Goal: Complete application form

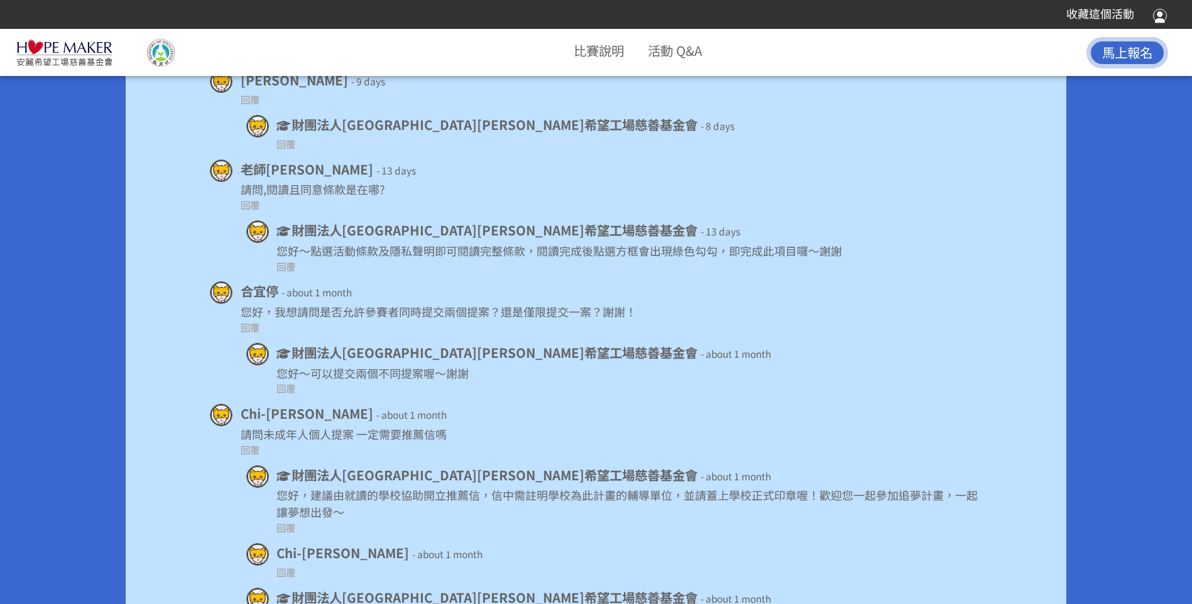
scroll to position [8123, 0]
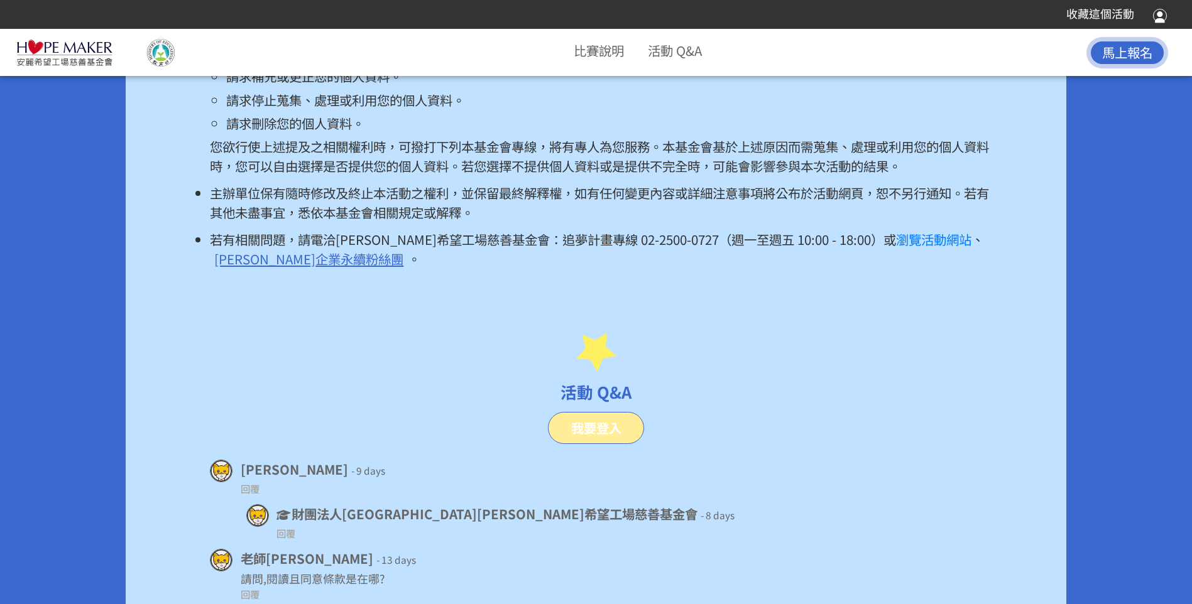
click at [1139, 48] on span "馬上報名" at bounding box center [1127, 52] width 50 height 19
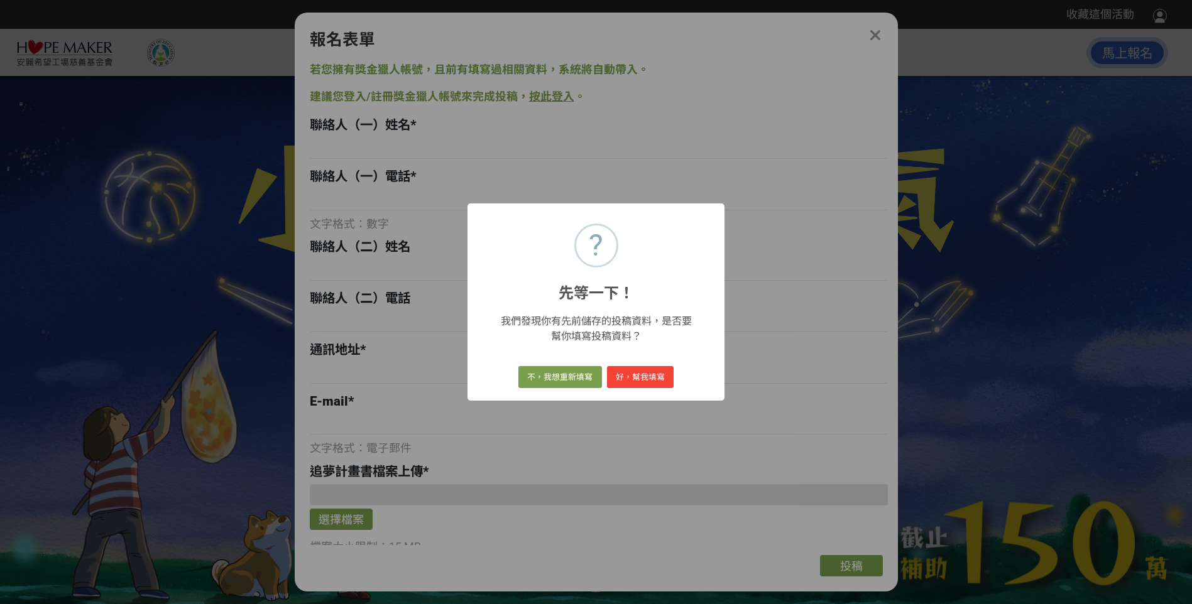
scroll to position [0, 0]
click at [638, 371] on button "好，幫我填寫" at bounding box center [640, 377] width 67 height 22
type input "[PERSON_NAME][GEOGRAPHIC_DATA][GEOGRAPHIC_DATA][GEOGRAPHIC_DATA]小學"
type input "0933662041"
type input "845052[STREET_ADDRESS]"
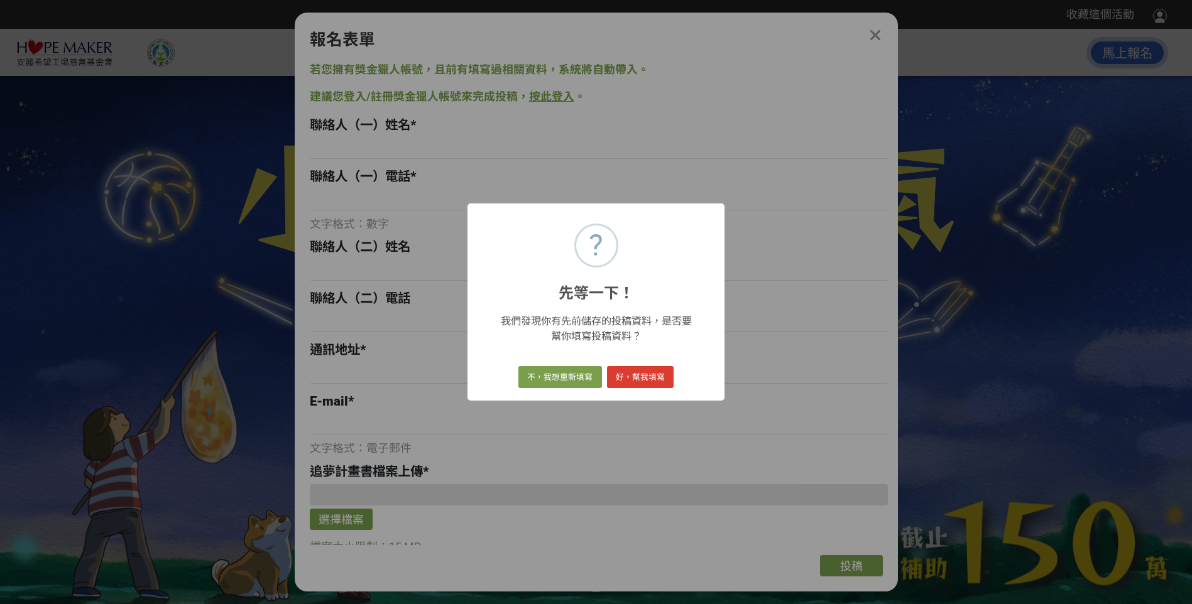
type input "[EMAIL_ADDRESS][DOMAIN_NAME]"
type input "「台日傳藝」文化交流活動"
type input "[GEOGRAPHIC_DATA][GEOGRAPHIC_DATA][GEOGRAPHIC_DATA]小學"
type input "木柵國小位處[GEOGRAPHIC_DATA]內門區，是一所迷你的特偏小校。目前推動本位課程以「追根究柢[PERSON_NAME]」及「說古談今羅漢門」為兩大…"
select select "團體"
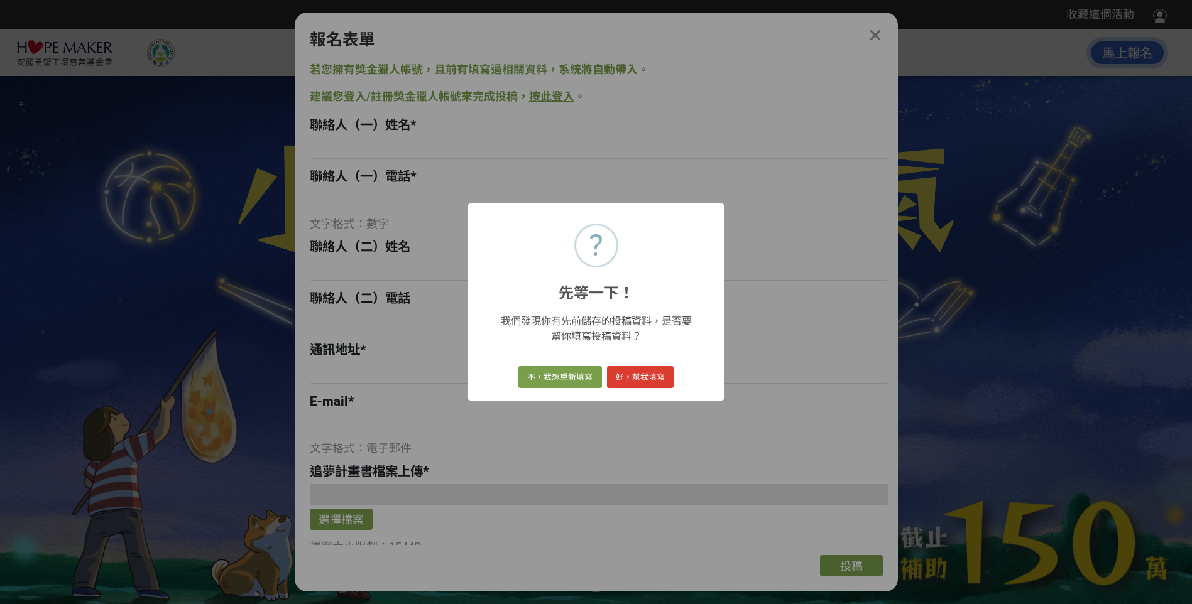
checkbox input "true"
type input "1,125,000元"
select select "健康心靈（Healthy Mind）"
select select "老師/朋友轉分享"
type input "[GEOGRAPHIC_DATA][GEOGRAPHIC_DATA]木柵國民小學「台日傳藝」文化交流活動"
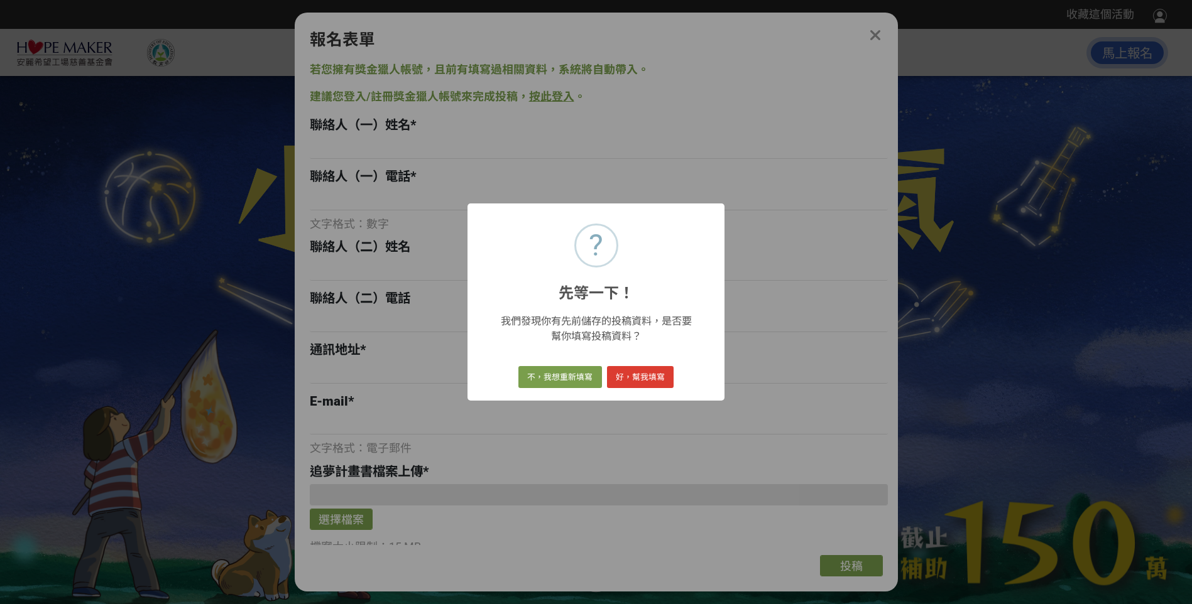
type textarea "木柵國小「西拉雅兒童合唱團」自[DATE]成立迄今，屢次受邀獻唱並於多項比賽中獲得佳績，並藉由族語歌謠傳唱與音樂樂曲薰陶，傳承西拉雅文化血脈。此次我們本著「文…"
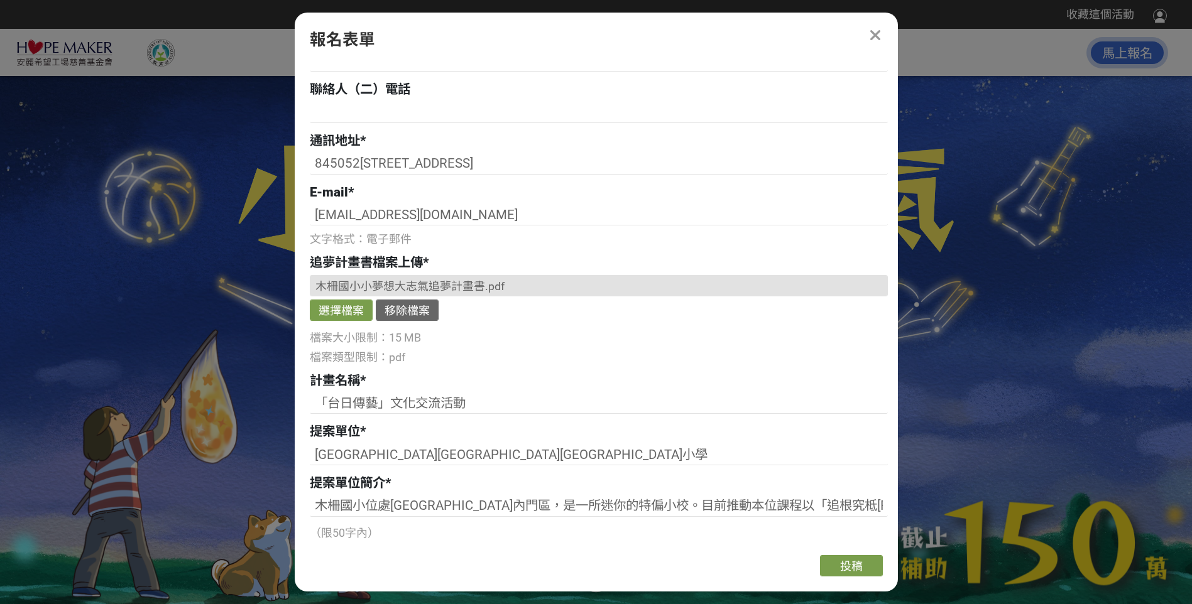
scroll to position [419, 0]
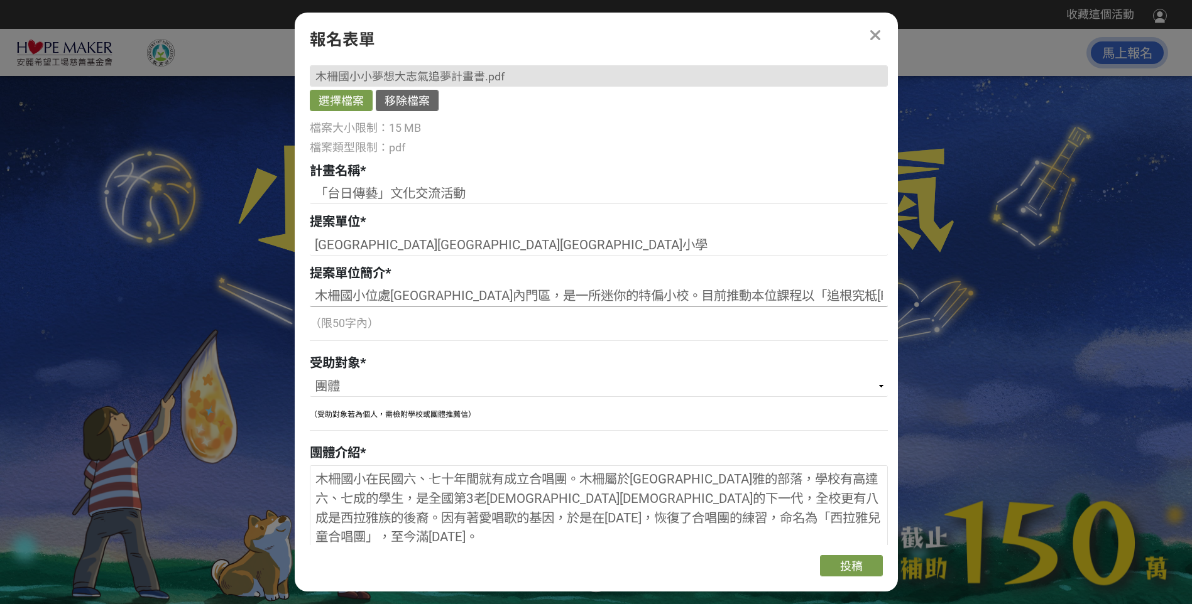
click at [575, 296] on input "木柵國小位處[GEOGRAPHIC_DATA]內門區，是一所迷你的特偏小校。目前推動本位課程以「追根究柢[PERSON_NAME]」及「說古談今羅漢門」為兩大…" at bounding box center [599, 296] width 578 height 21
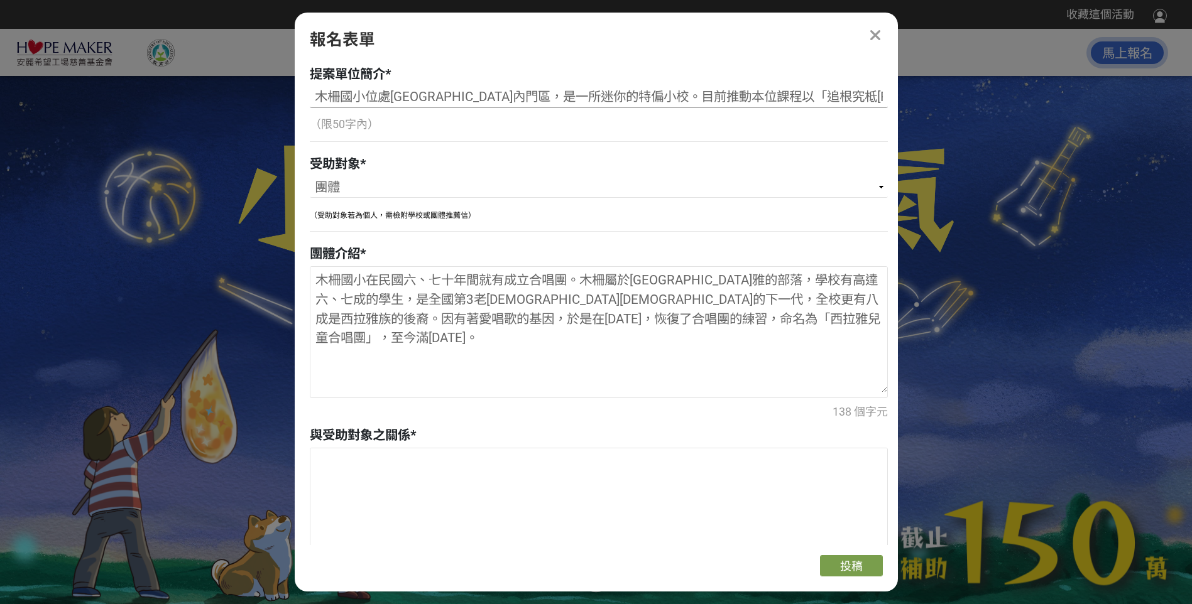
scroll to position [628, 0]
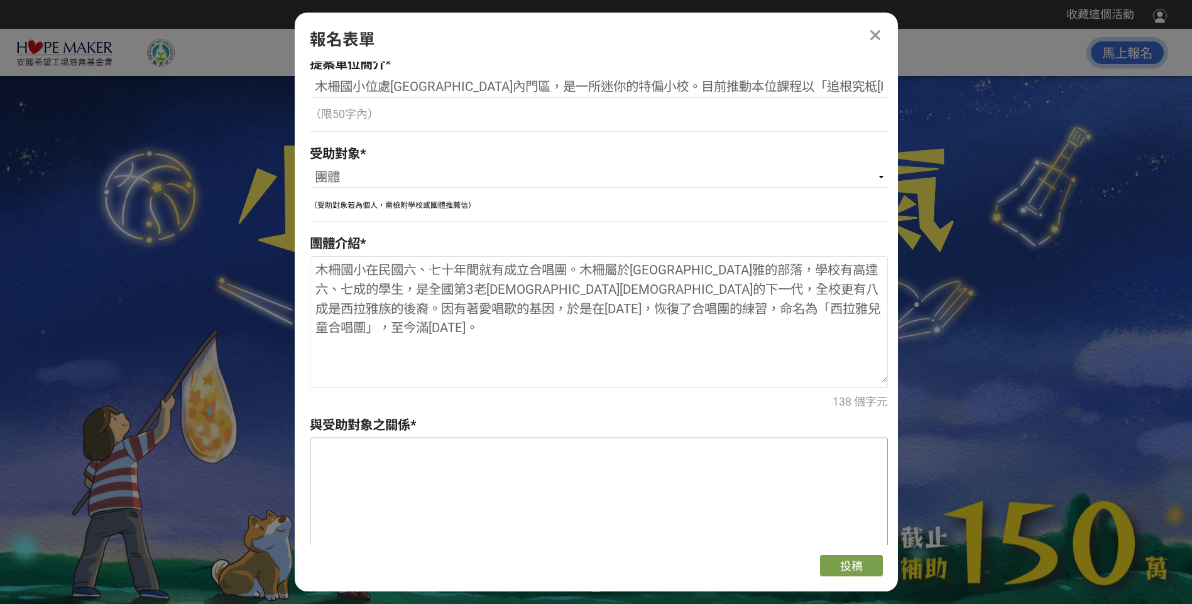
click at [383, 469] on textarea at bounding box center [598, 502] width 577 height 126
click at [613, 466] on textarea "西拉雅兒童合唱團是木柵國小成立的社團" at bounding box center [598, 502] width 577 height 126
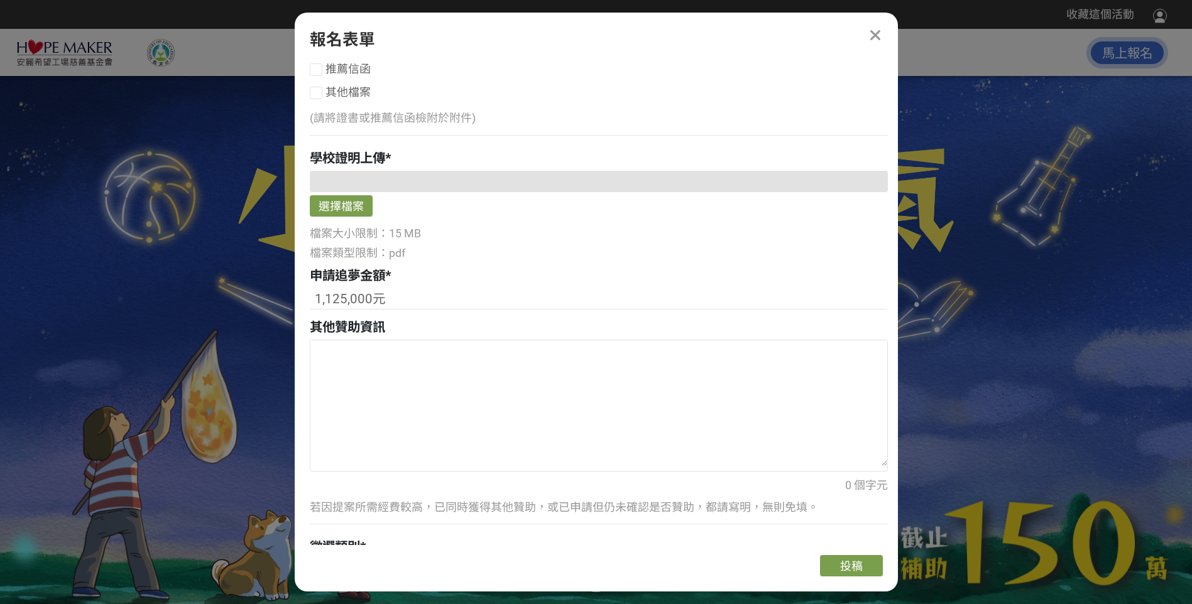
scroll to position [1466, 0]
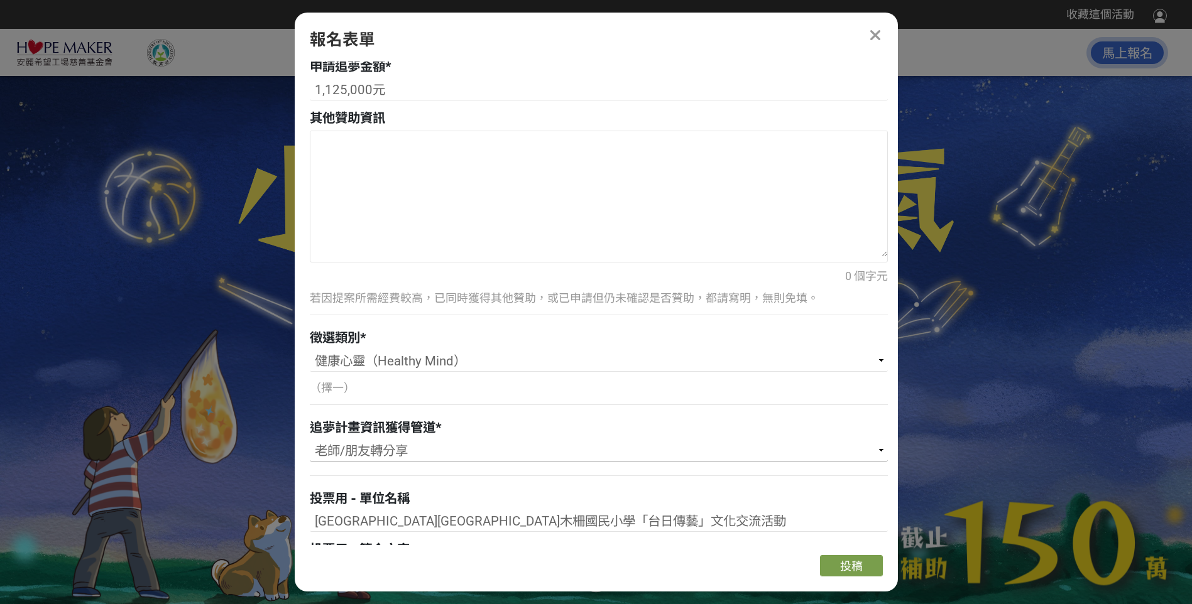
type textarea "西拉雅兒童合唱團是木柵國小成立的社團。"
click at [364, 451] on select "請選擇... [PERSON_NAME]希望工場基金會官網/粉絲團 獎金獵人網站 學校/單位收到來函 [PERSON_NAME]直銷商分享/直銷商 老師/朋友…" at bounding box center [599, 450] width 578 height 21
select select "cms:formUnit:otherOption:67ba69f0f879367ed903e0b12045f323"
click at [310, 440] on select "請選擇... [PERSON_NAME]希望工場基金會官網/粉絲團 獎金獵人網站 學校/單位收到來函 [PERSON_NAME]直銷商分享/直銷商 老師/朋友…" at bounding box center [599, 450] width 578 height 21
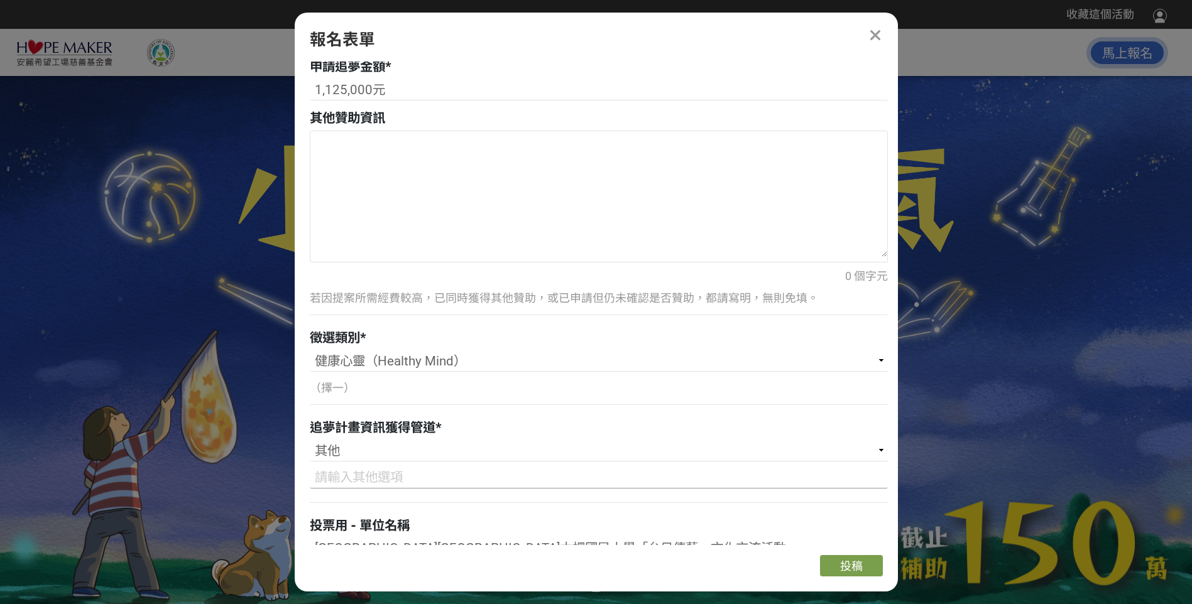
click at [352, 479] on input at bounding box center [599, 477] width 578 height 21
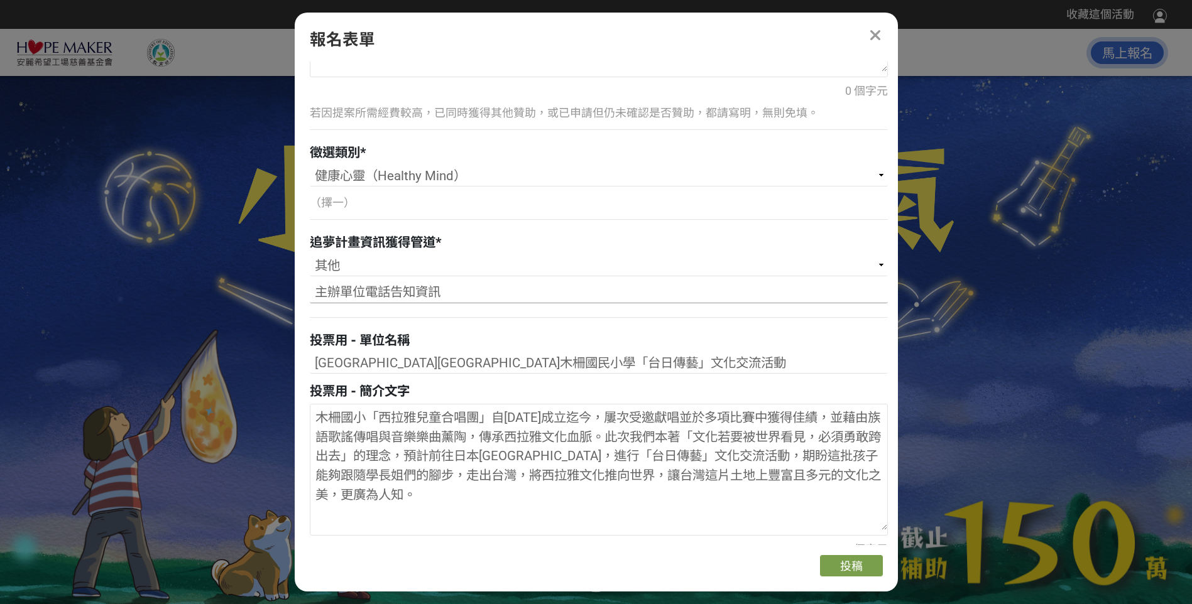
scroll to position [1676, 0]
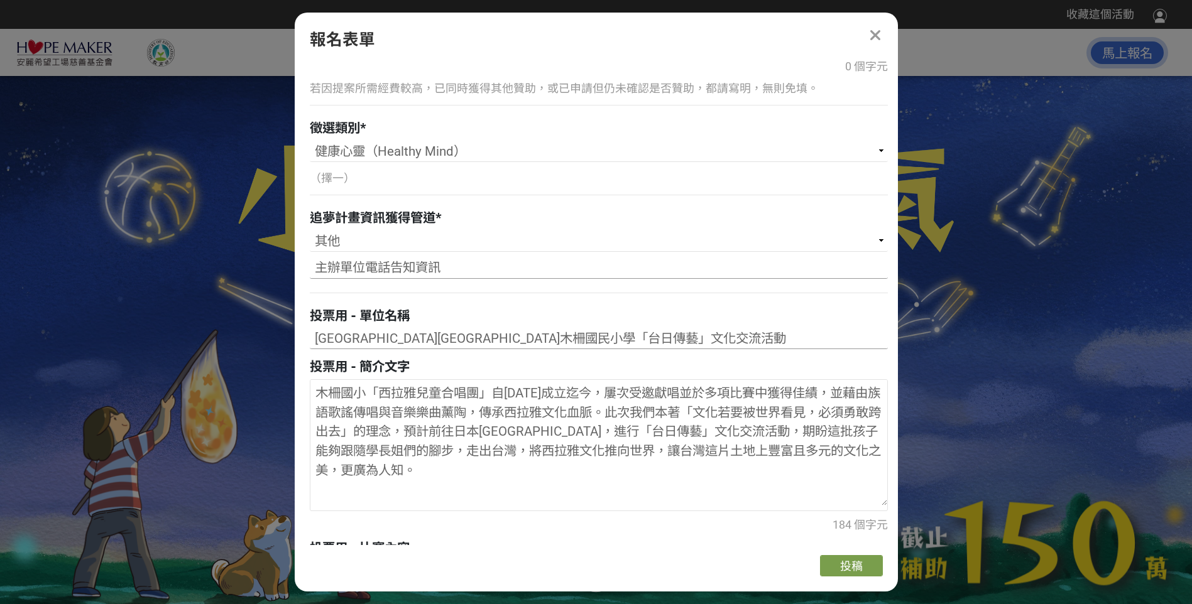
type input "主辦單位電話告知資訊"
click at [388, 337] on input "[GEOGRAPHIC_DATA][GEOGRAPHIC_DATA]木柵國民小學「台日傳藝」文化交流活動" at bounding box center [599, 338] width 578 height 21
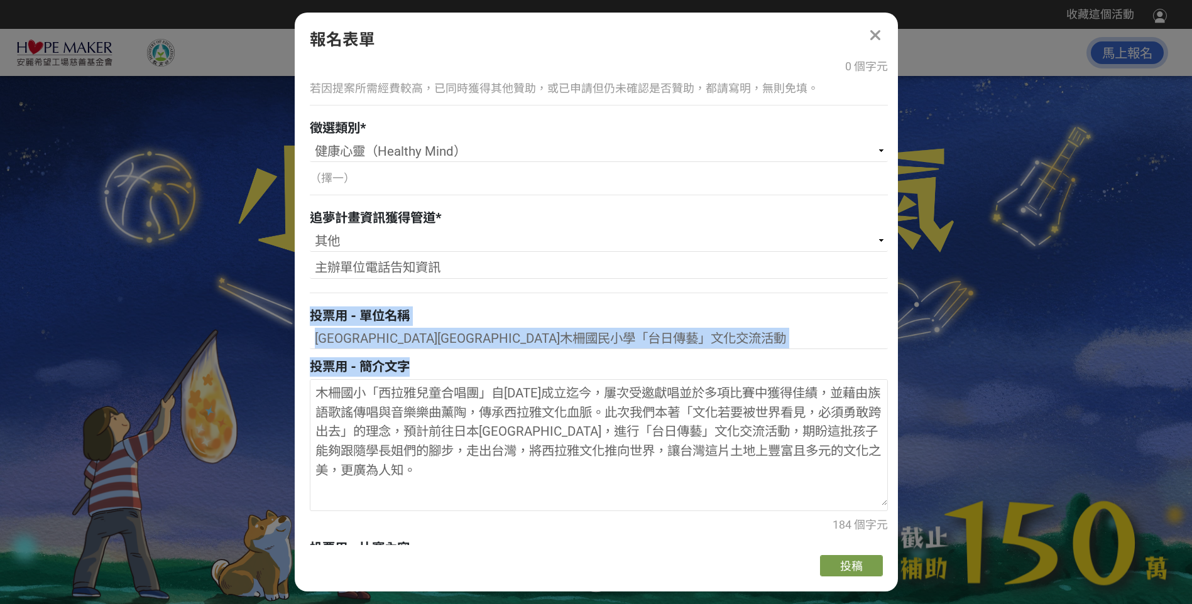
drag, startPoint x: 313, startPoint y: 319, endPoint x: 703, endPoint y: 359, distance: 391.5
click at [703, 359] on div "聯絡人（一）姓名 * [PERSON_NAME][GEOGRAPHIC_DATA][GEOGRAPHIC_DATA]木柵國民小學 聯絡人（一）電話 * [PH…" at bounding box center [599, 35] width 578 height 3190
copy div "投票用 - 單位名稱 投票用 - 簡介文字"
click at [420, 367] on div "投票用 - 簡介文字" at bounding box center [599, 366] width 578 height 19
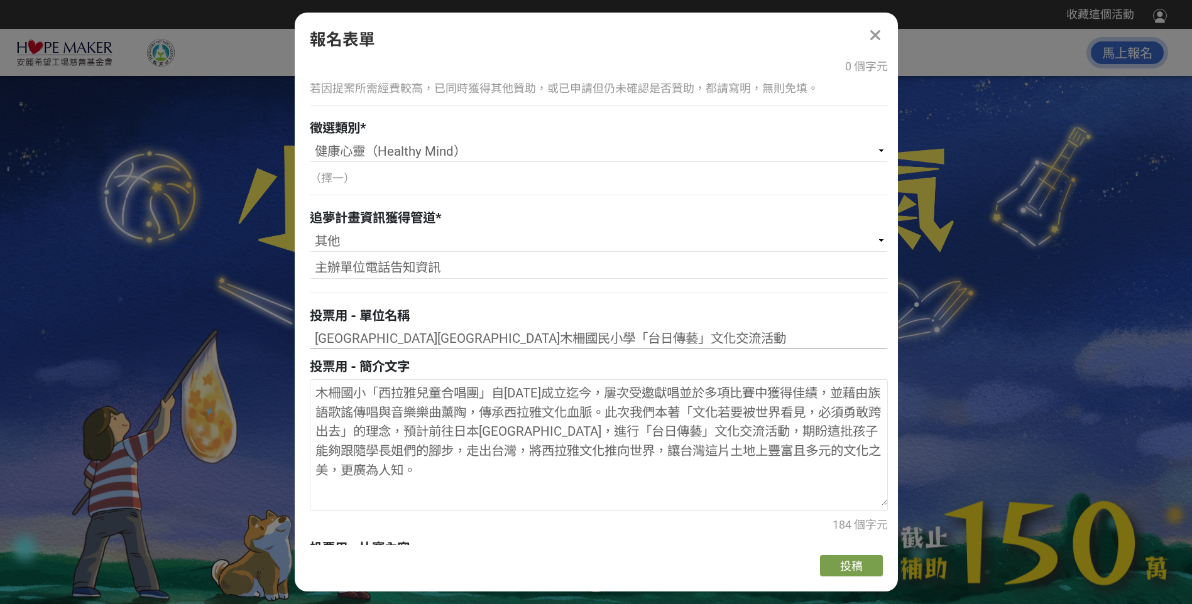
drag, startPoint x: 317, startPoint y: 339, endPoint x: 643, endPoint y: 337, distance: 326.7
click at [643, 337] on input "[GEOGRAPHIC_DATA][GEOGRAPHIC_DATA]木柵國民小學「台日傳藝」文化交流活動" at bounding box center [599, 338] width 578 height 21
drag, startPoint x: 320, startPoint y: 398, endPoint x: 481, endPoint y: 499, distance: 190.9
click at [481, 499] on textarea "木柵國小「西拉雅兒童合唱團」自[DATE]成立迄今，屢次受邀獻唱並於多項比賽中獲得佳績，並藉由族語歌謠傳唱與音樂樂曲薰陶，傳承西拉雅文化血脈。此次我們本著「文…" at bounding box center [598, 443] width 577 height 126
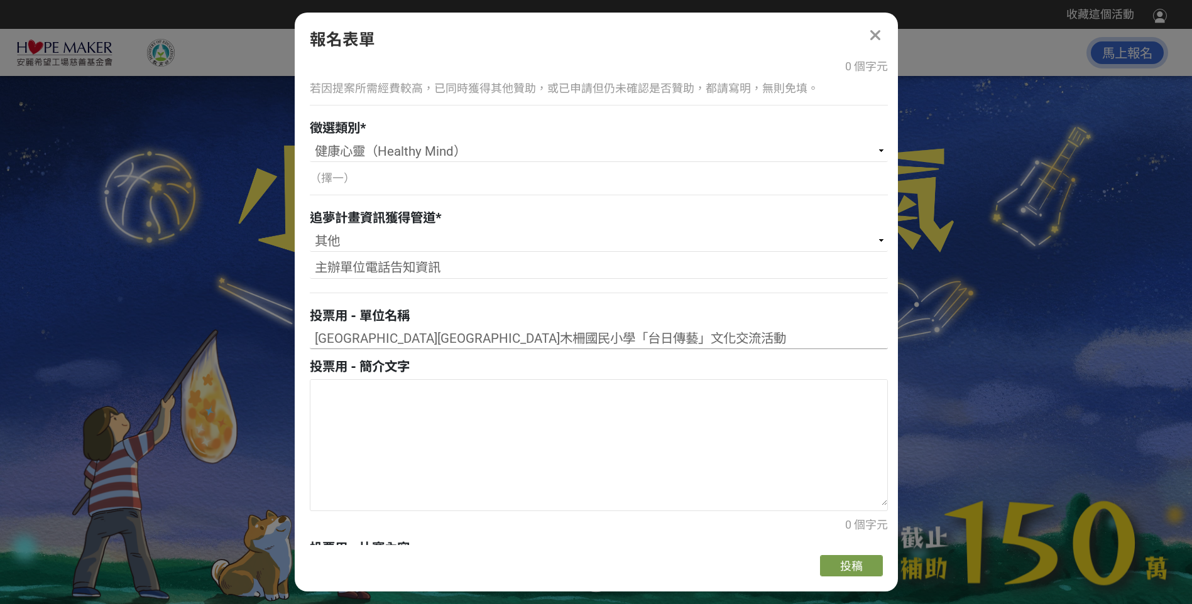
drag, startPoint x: 315, startPoint y: 342, endPoint x: 631, endPoint y: 351, distance: 315.5
click at [631, 351] on div "[GEOGRAPHIC_DATA][GEOGRAPHIC_DATA]木柵國民小學「台日傳藝」文化交流活動" at bounding box center [599, 340] width 578 height 25
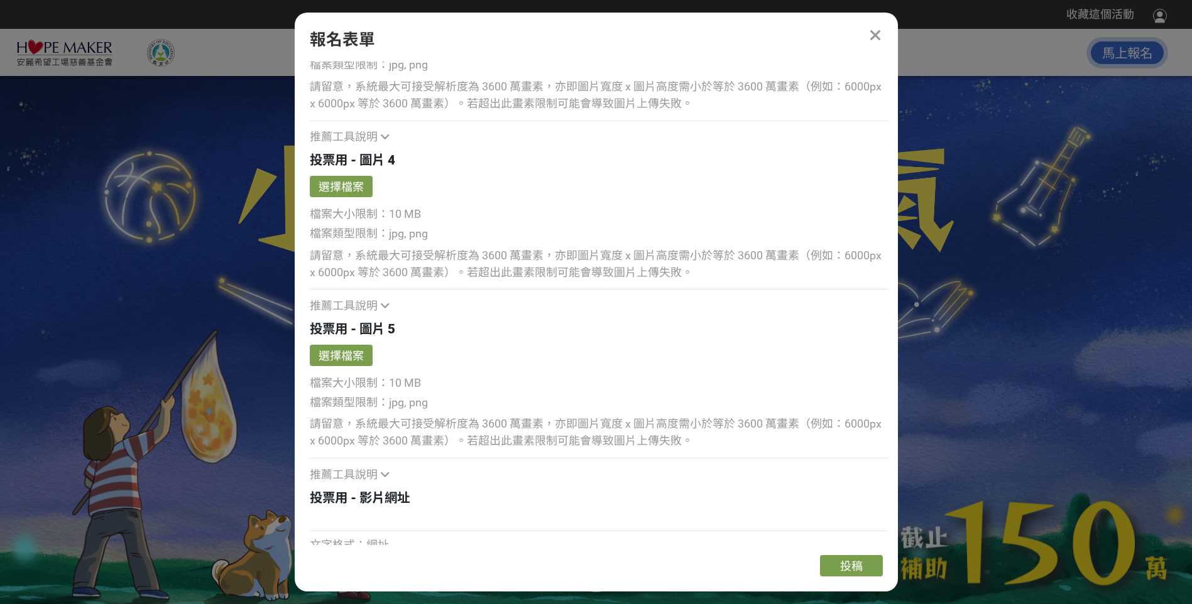
scroll to position [2814, 0]
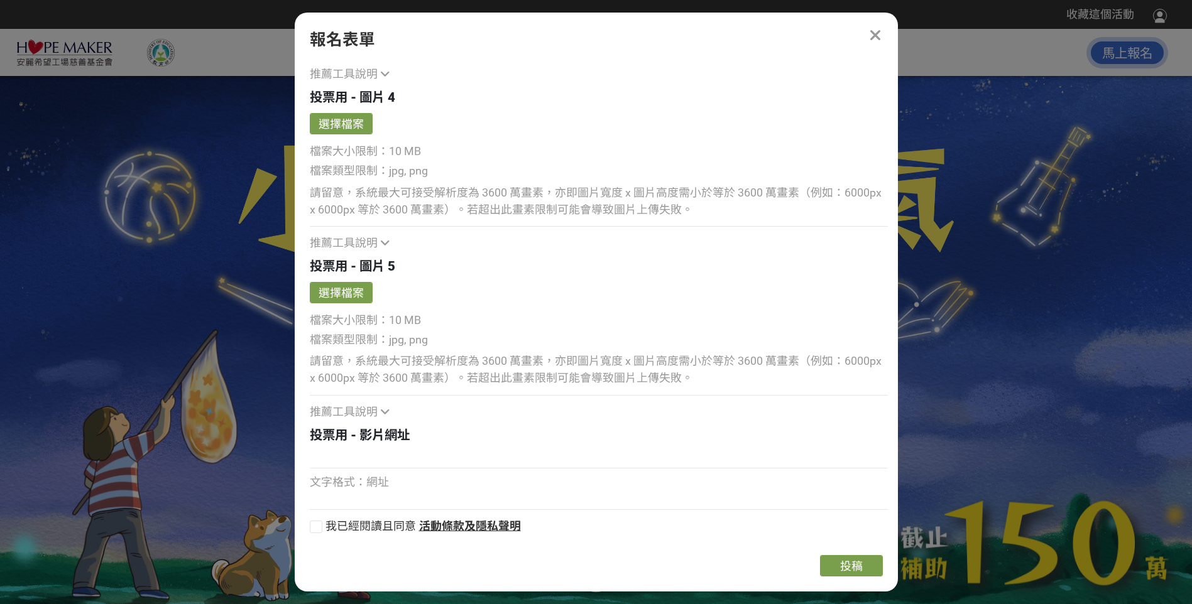
click at [320, 528] on div at bounding box center [316, 527] width 13 height 13
checkbox input "true"
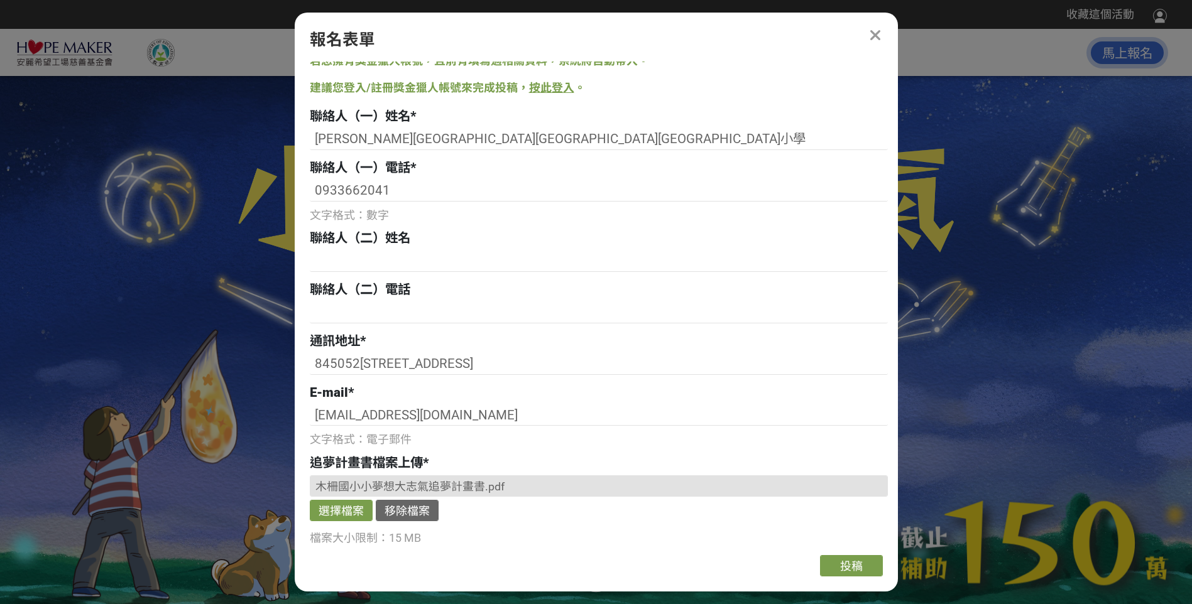
scroll to position [0, 0]
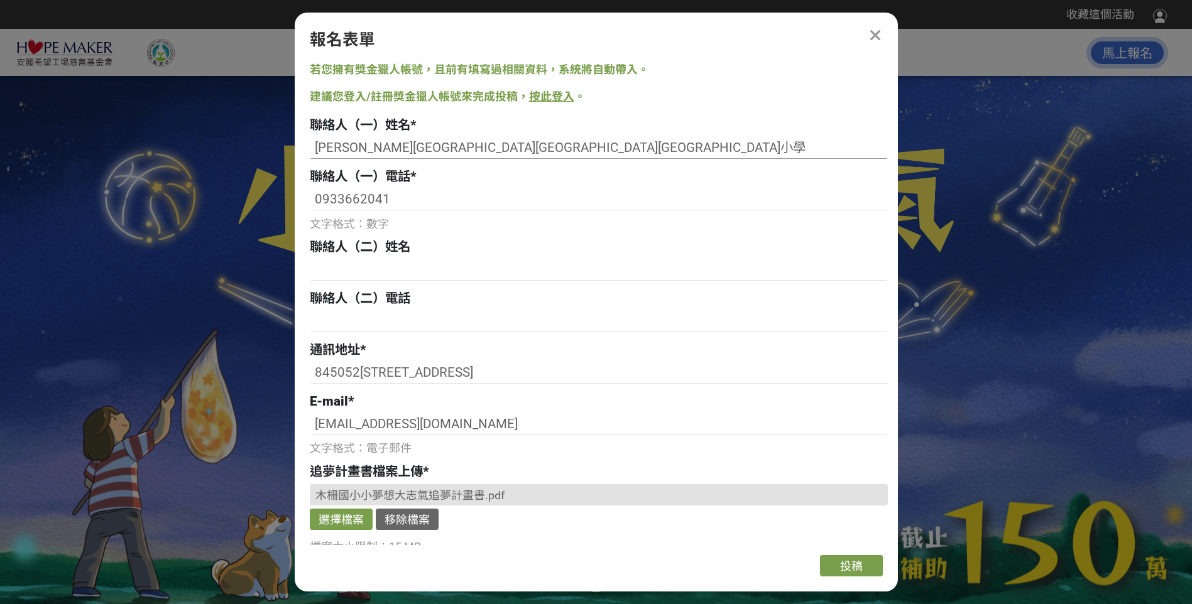
drag, startPoint x: 351, startPoint y: 147, endPoint x: 533, endPoint y: 127, distance: 183.9
click at [533, 127] on div "聯絡人（一）姓名 * [PERSON_NAME][GEOGRAPHIC_DATA][GEOGRAPHIC_DATA]木柵國民小學" at bounding box center [599, 139] width 578 height 46
type input "[PERSON_NAME]"
click at [516, 133] on div "聯絡人（一）姓名 *" at bounding box center [599, 125] width 578 height 19
click at [315, 199] on input "0933662041" at bounding box center [599, 199] width 578 height 21
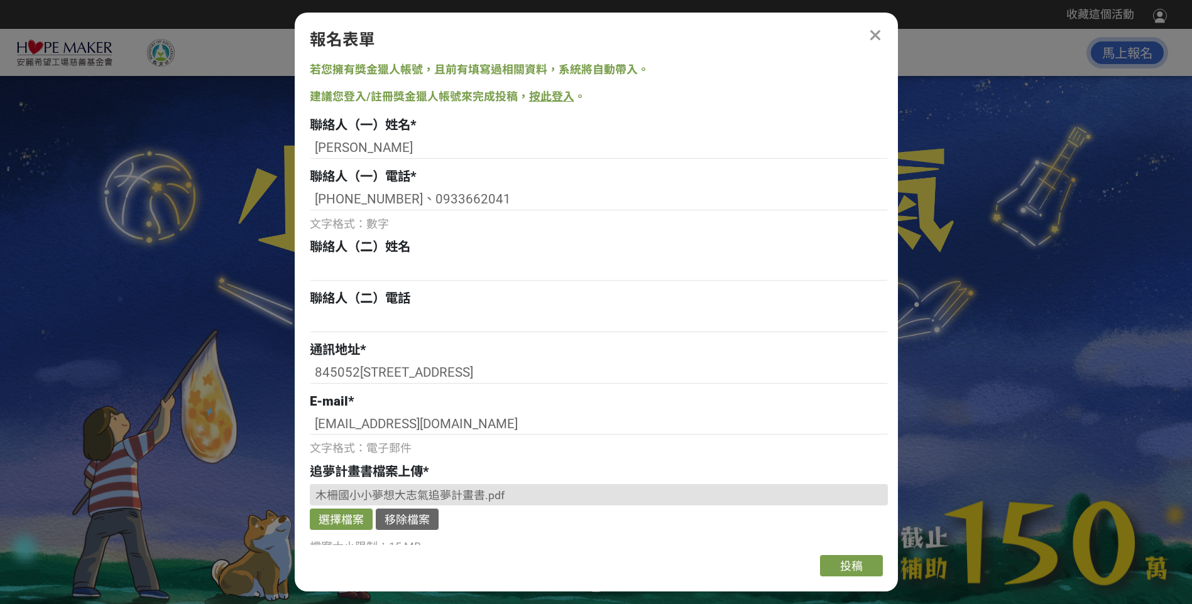
click at [532, 249] on div "聯絡人（二）姓名" at bounding box center [599, 246] width 578 height 19
click at [445, 203] on input "[PHONE_NUMBER]、0933662041" at bounding box center [599, 199] width 578 height 21
type input "[PHONE_NUMBER]、0933-662041"
click at [470, 227] on div "文字格式：數字" at bounding box center [599, 224] width 578 height 17
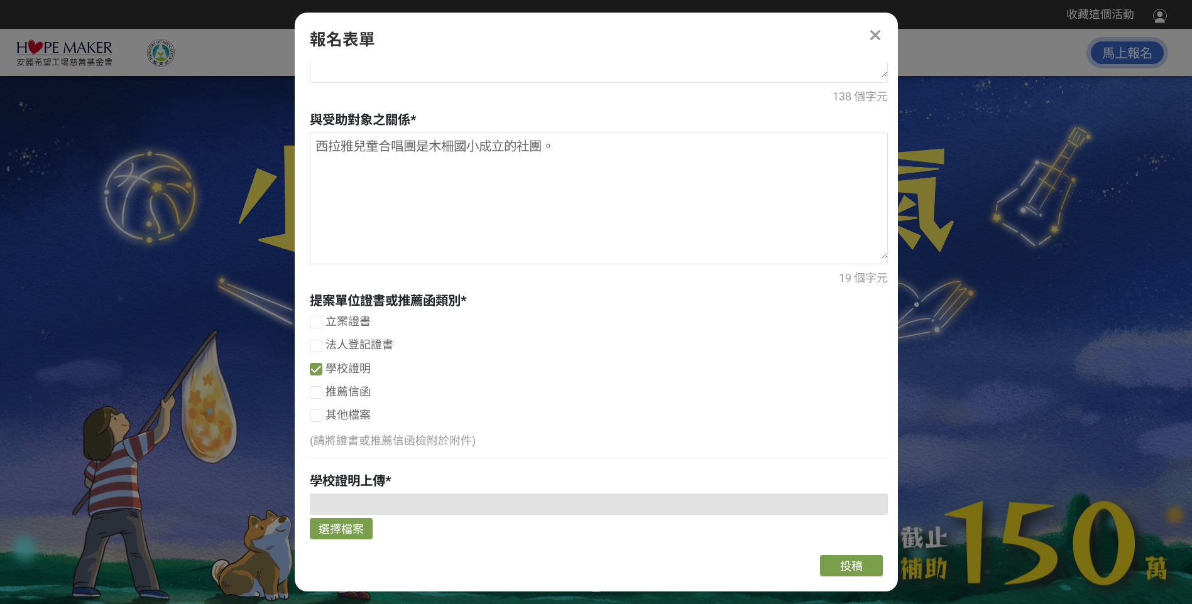
scroll to position [1047, 0]
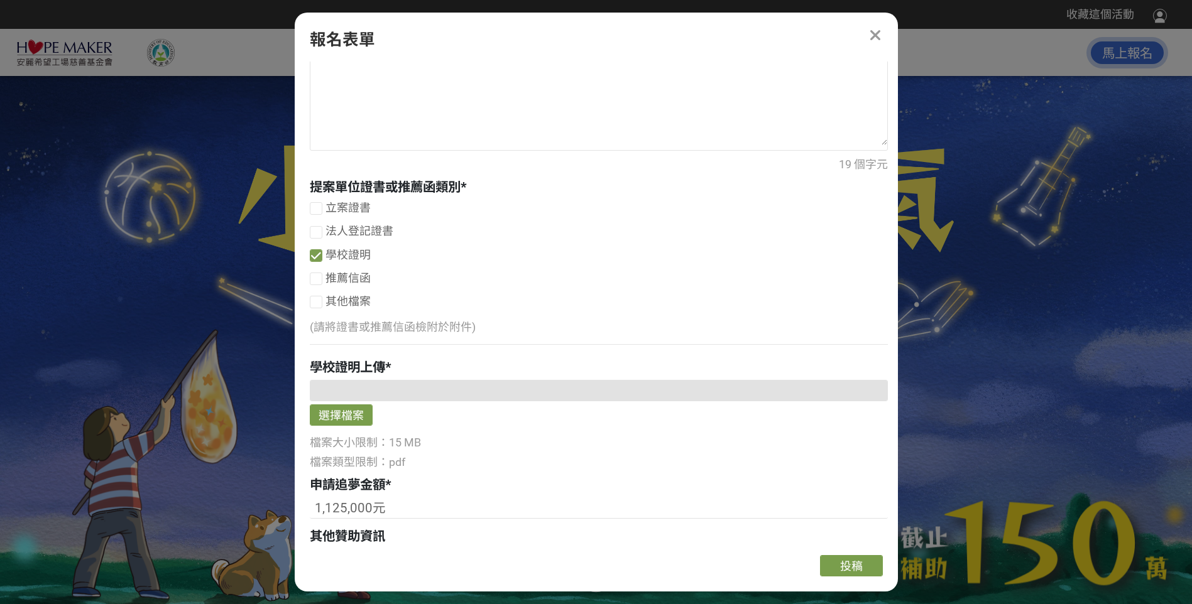
click at [981, 187] on div at bounding box center [596, 319] width 1192 height 604
click at [344, 408] on button "選擇檔案" at bounding box center [341, 415] width 63 height 21
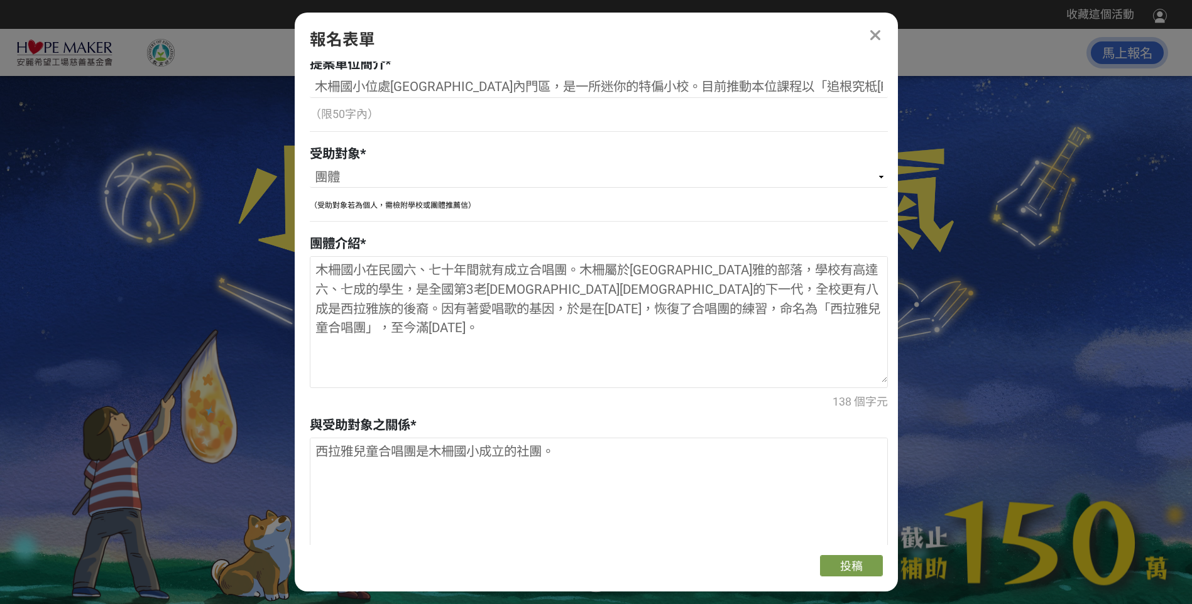
scroll to position [419, 0]
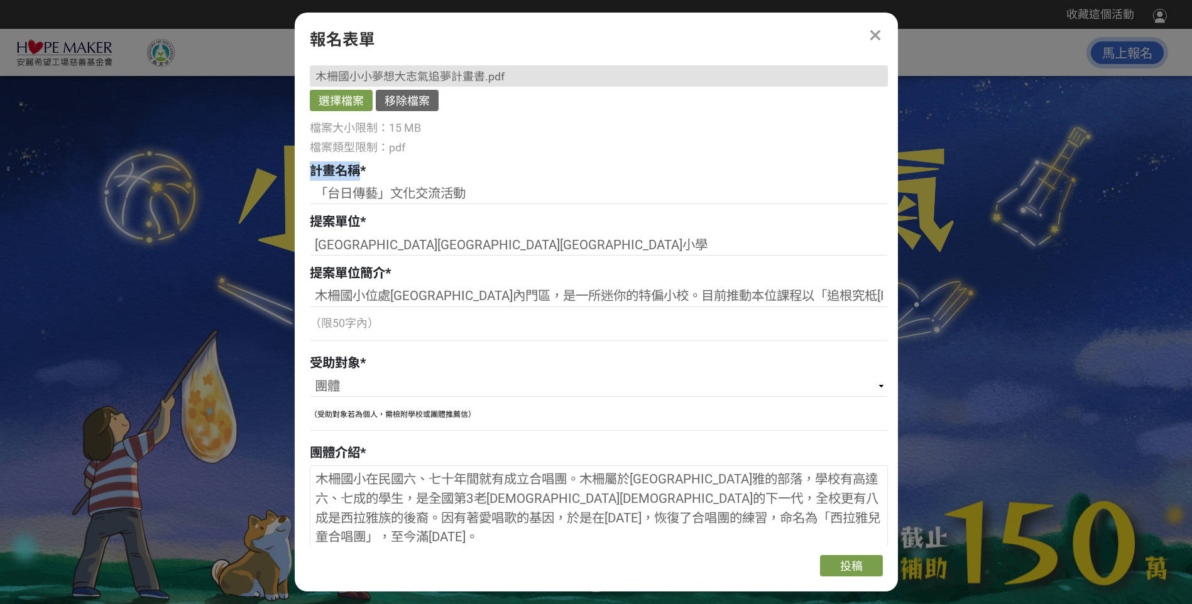
drag, startPoint x: 310, startPoint y: 168, endPoint x: 361, endPoint y: 169, distance: 50.3
click at [361, 169] on div "計畫名稱 *" at bounding box center [599, 170] width 578 height 19
drag, startPoint x: 361, startPoint y: 169, endPoint x: 352, endPoint y: 170, distance: 8.8
copy span "計畫名稱"
drag, startPoint x: 321, startPoint y: 194, endPoint x: 451, endPoint y: 194, distance: 130.0
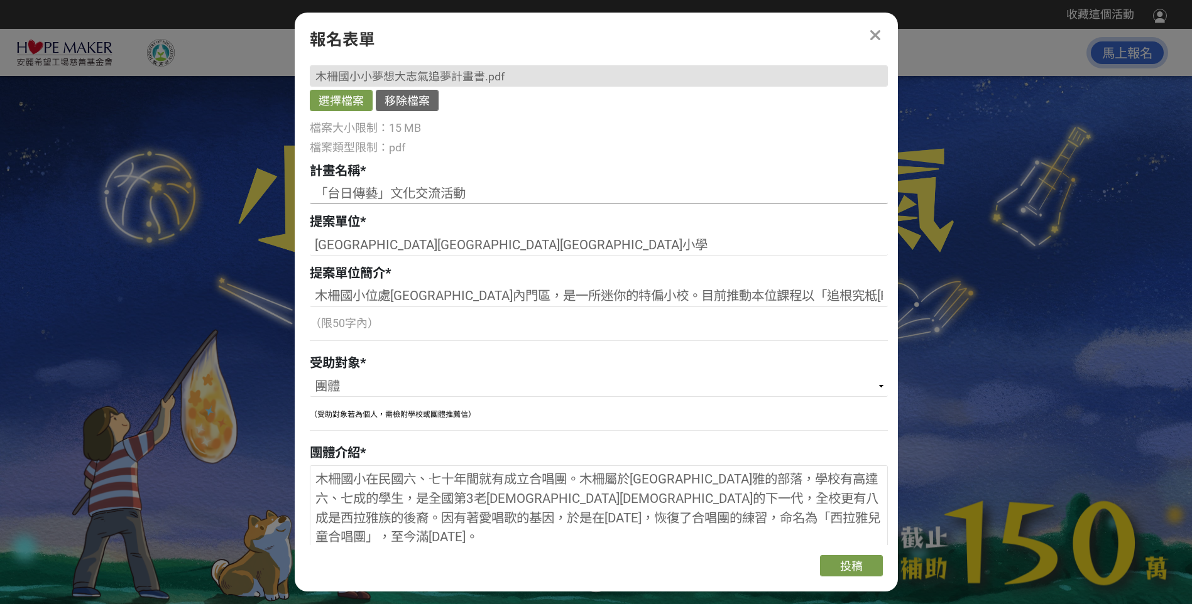
click at [451, 194] on input "「台日傳藝」文化交流活動" at bounding box center [599, 193] width 578 height 21
drag, startPoint x: 317, startPoint y: 196, endPoint x: 479, endPoint y: 196, distance: 162.1
click at [479, 196] on input "「台日傳藝」文化交流活動" at bounding box center [599, 193] width 578 height 21
drag, startPoint x: 310, startPoint y: 221, endPoint x: 358, endPoint y: 219, distance: 47.8
click at [358, 219] on span "提案單位" at bounding box center [335, 221] width 50 height 15
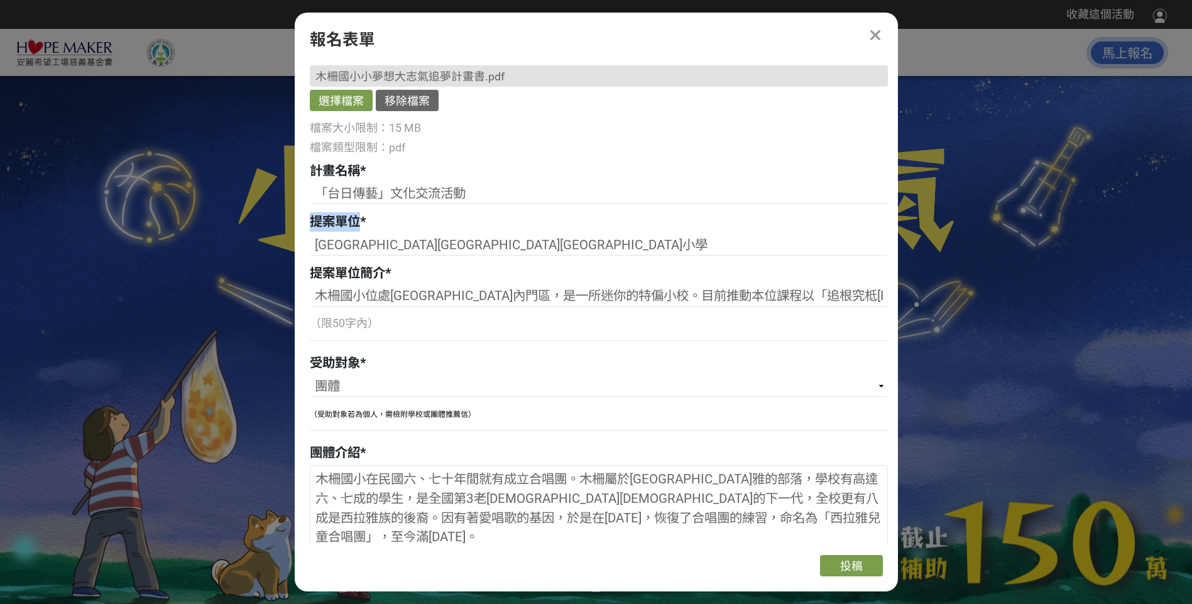
drag, startPoint x: 358, startPoint y: 219, endPoint x: 350, endPoint y: 219, distance: 8.2
copy span "提案單位"
drag, startPoint x: 326, startPoint y: 245, endPoint x: 453, endPoint y: 240, distance: 127.0
click at [470, 239] on input "[GEOGRAPHIC_DATA][GEOGRAPHIC_DATA][GEOGRAPHIC_DATA]小學" at bounding box center [599, 244] width 578 height 21
drag, startPoint x: 314, startPoint y: 273, endPoint x: 384, endPoint y: 275, distance: 70.4
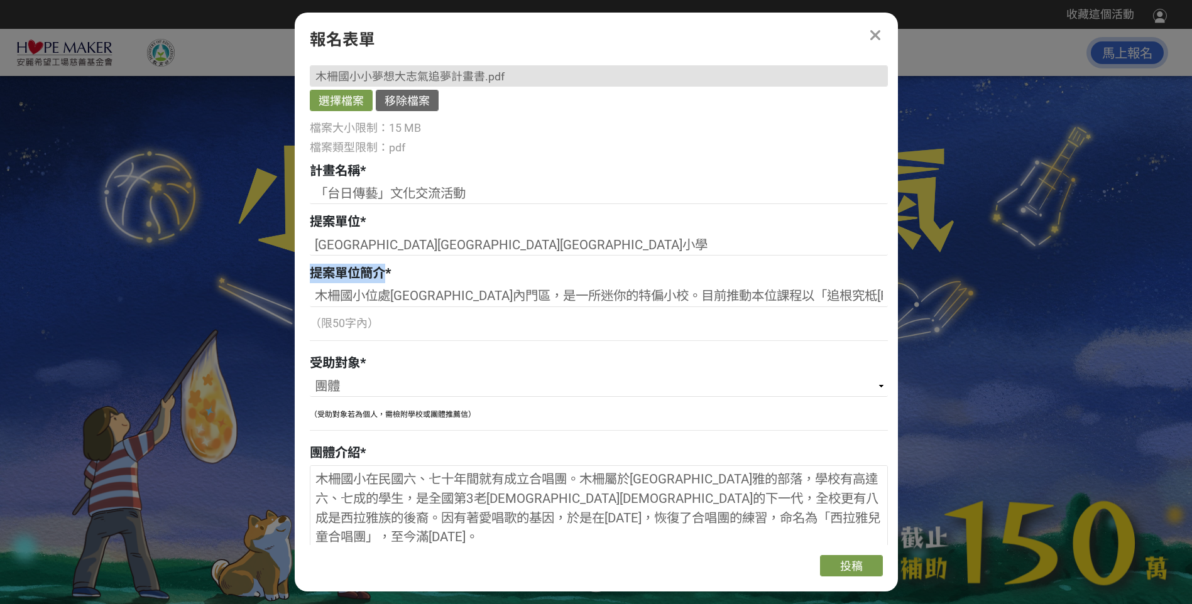
click at [384, 275] on span "提案單位簡介" at bounding box center [347, 273] width 75 height 15
copy span "提案單位簡介"
drag, startPoint x: 317, startPoint y: 299, endPoint x: 1087, endPoint y: 281, distance: 769.8
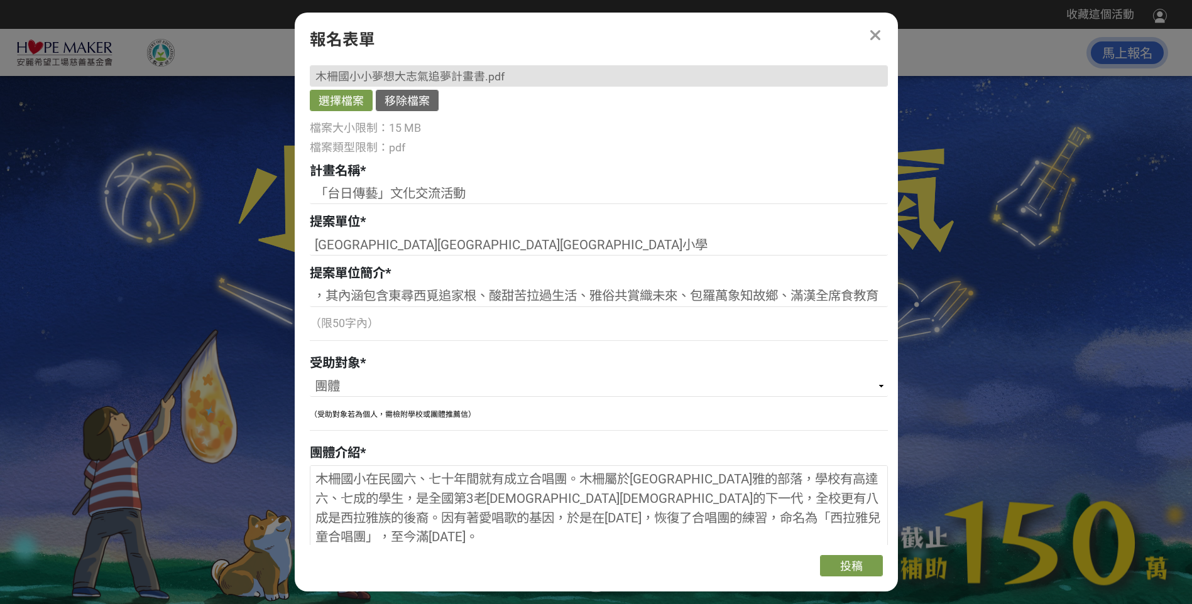
scroll to position [0, 0]
drag, startPoint x: 324, startPoint y: 361, endPoint x: 366, endPoint y: 361, distance: 42.7
click at [366, 361] on div "受助對象 *" at bounding box center [599, 363] width 578 height 19
drag, startPoint x: 366, startPoint y: 361, endPoint x: 354, endPoint y: 326, distance: 36.6
click at [354, 326] on p "（限50字內）" at bounding box center [599, 323] width 578 height 17
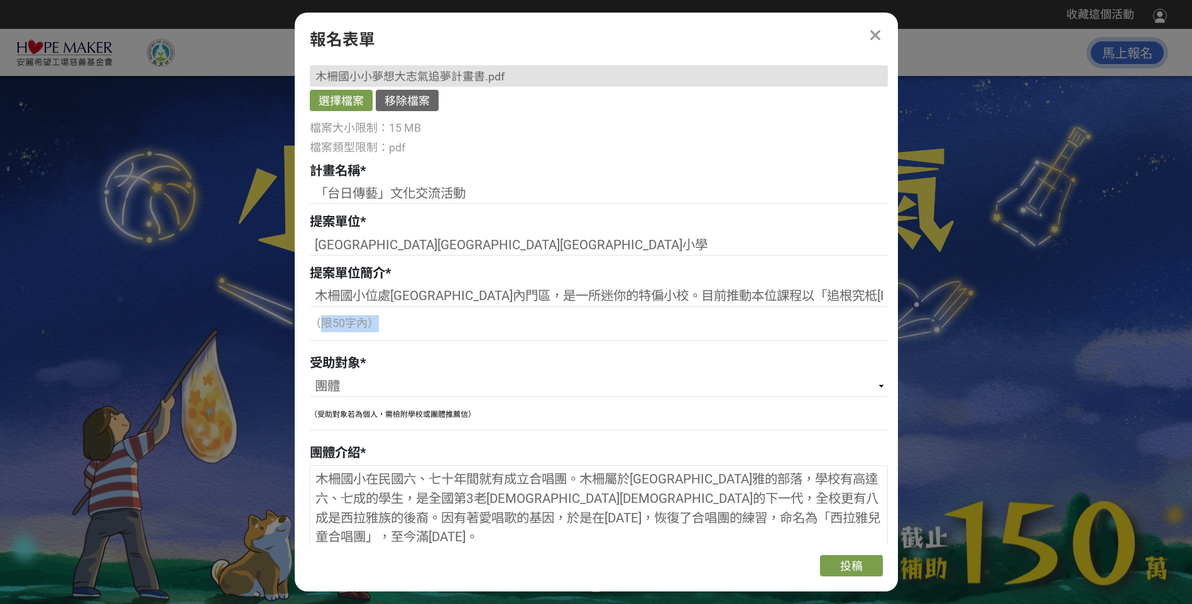
drag, startPoint x: 381, startPoint y: 320, endPoint x: 316, endPoint y: 327, distance: 65.1
click at [316, 327] on p "（限50字內）" at bounding box center [599, 323] width 578 height 17
drag, startPoint x: 314, startPoint y: 327, endPoint x: 378, endPoint y: 329, distance: 63.5
click at [378, 329] on p "（限50字內）" at bounding box center [599, 323] width 578 height 17
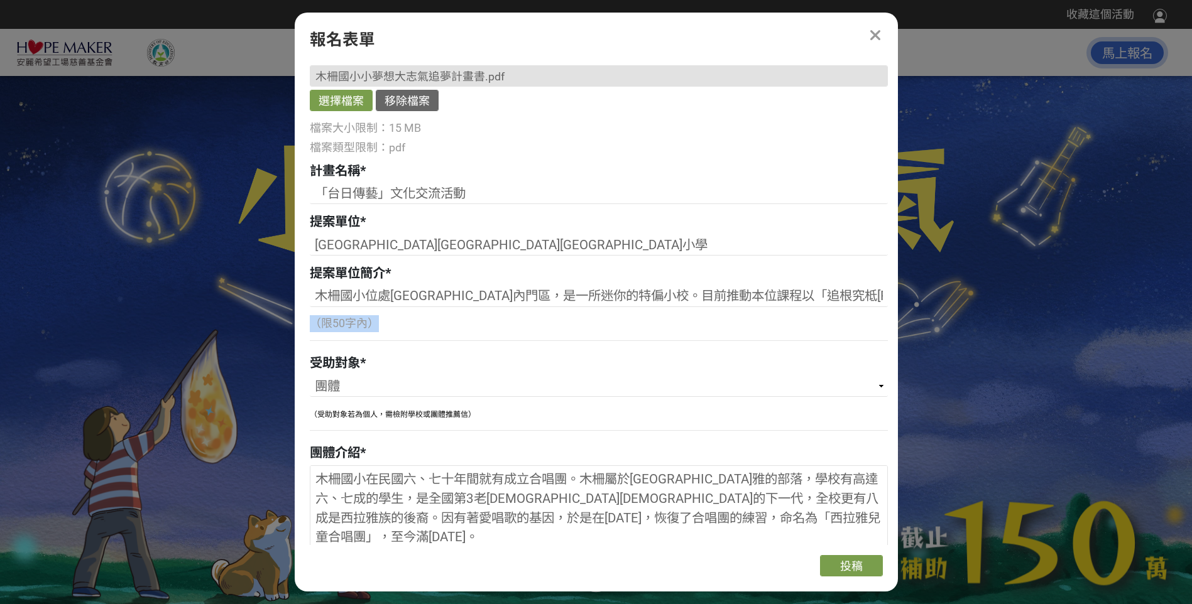
drag, startPoint x: 378, startPoint y: 329, endPoint x: 359, endPoint y: 322, distance: 19.9
copy p "（限50字內）"
drag, startPoint x: 312, startPoint y: 298, endPoint x: 1085, endPoint y: 296, distance: 772.8
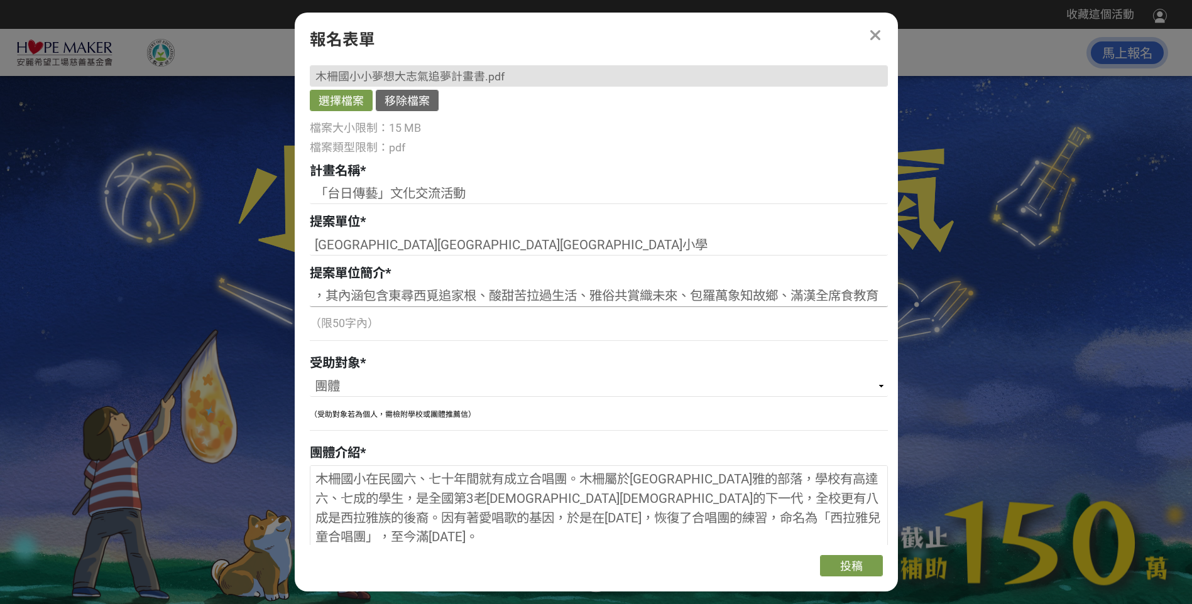
paste input "校位處[GEOGRAPHIC_DATA]內門區，是一所迷你的特偏小校。推動本位課程「追根究柢[PERSON_NAME]」和「說古談今羅漢門」"
click at [600, 332] on p "（限50字內）" at bounding box center [599, 323] width 578 height 17
click at [317, 298] on input "本校位處[GEOGRAPHIC_DATA]內門區，是一所迷你的特偏小校。推動本位課程「追根究柢[PERSON_NAME]」和「說古談今羅漢門」。" at bounding box center [599, 296] width 578 height 21
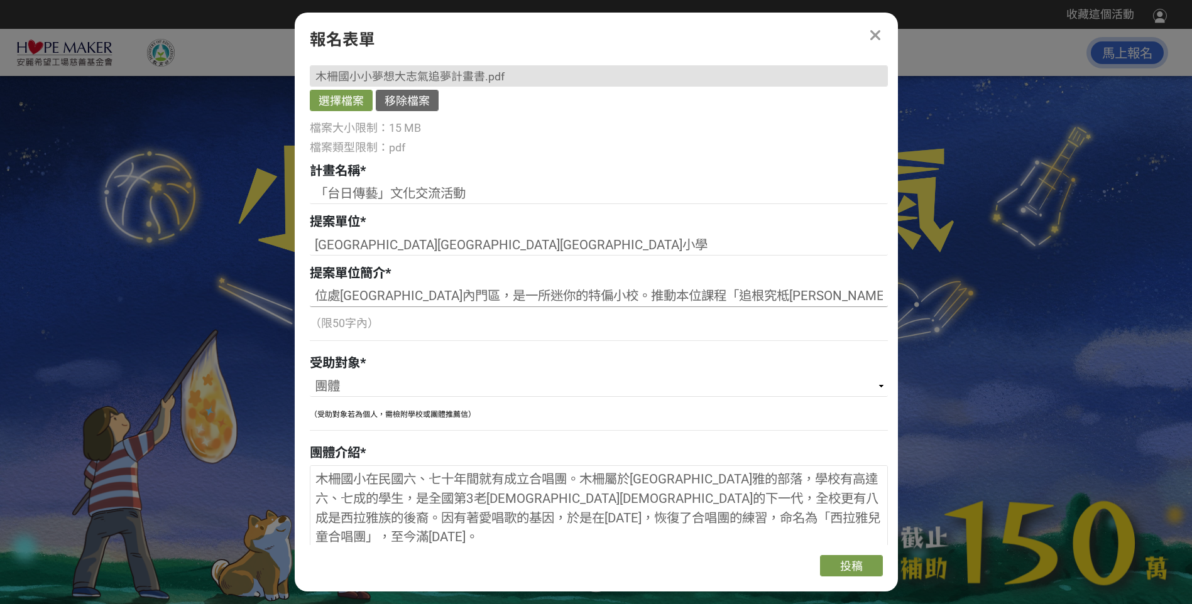
click at [498, 290] on input "位處[GEOGRAPHIC_DATA]內門區，是一所迷你的特偏小校。推動本位課程「追根究柢[PERSON_NAME]」和「說古談今羅漢門」。" at bounding box center [599, 296] width 578 height 21
drag, startPoint x: 701, startPoint y: 297, endPoint x: 689, endPoint y: 299, distance: 12.2
click at [689, 299] on input "位處[GEOGRAPHIC_DATA]內門區，是一所迷你特偏小校。推動本位課程「追根究柢[PERSON_NAME]」和「說古談今羅漢門」。" at bounding box center [599, 296] width 578 height 21
type input "位處[GEOGRAPHIC_DATA]內門區，是一所迷你特偏小校。推動本位課程「追根究底[PERSON_NAME]」和「說古談今羅漢門」。"
drag, startPoint x: 311, startPoint y: 361, endPoint x: 359, endPoint y: 361, distance: 48.4
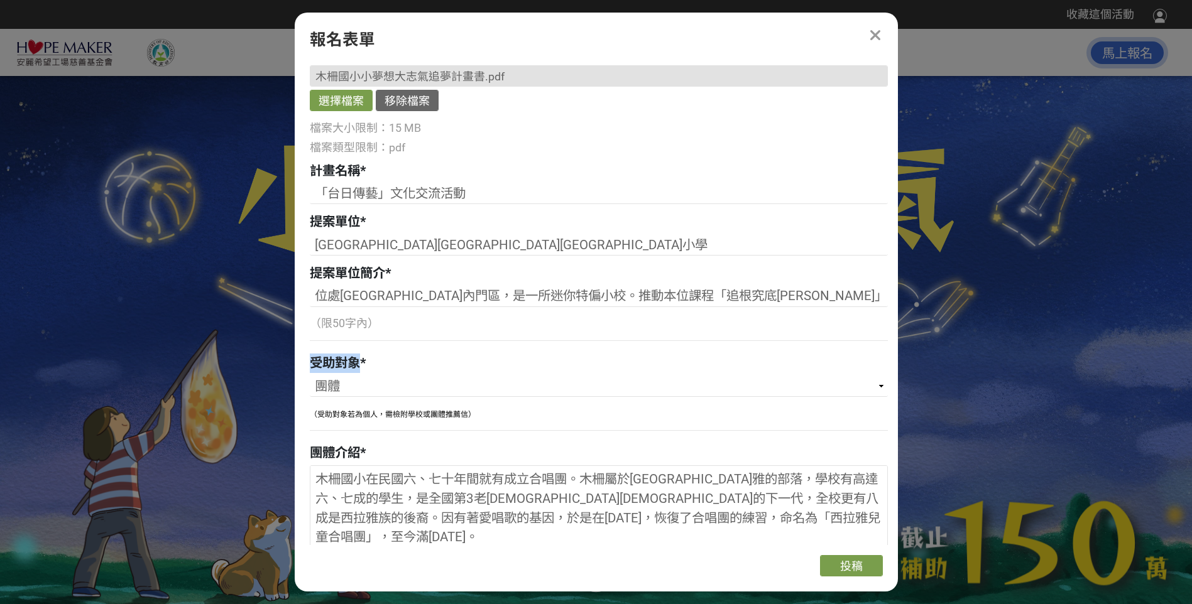
click at [359, 361] on span "受助對象" at bounding box center [335, 363] width 50 height 15
drag, startPoint x: 359, startPoint y: 361, endPoint x: 348, endPoint y: 362, distance: 11.4
copy span "受助對象"
drag, startPoint x: 346, startPoint y: 386, endPoint x: 312, endPoint y: 384, distance: 33.9
click at [313, 385] on select "請選擇... 個人 團體" at bounding box center [599, 386] width 578 height 21
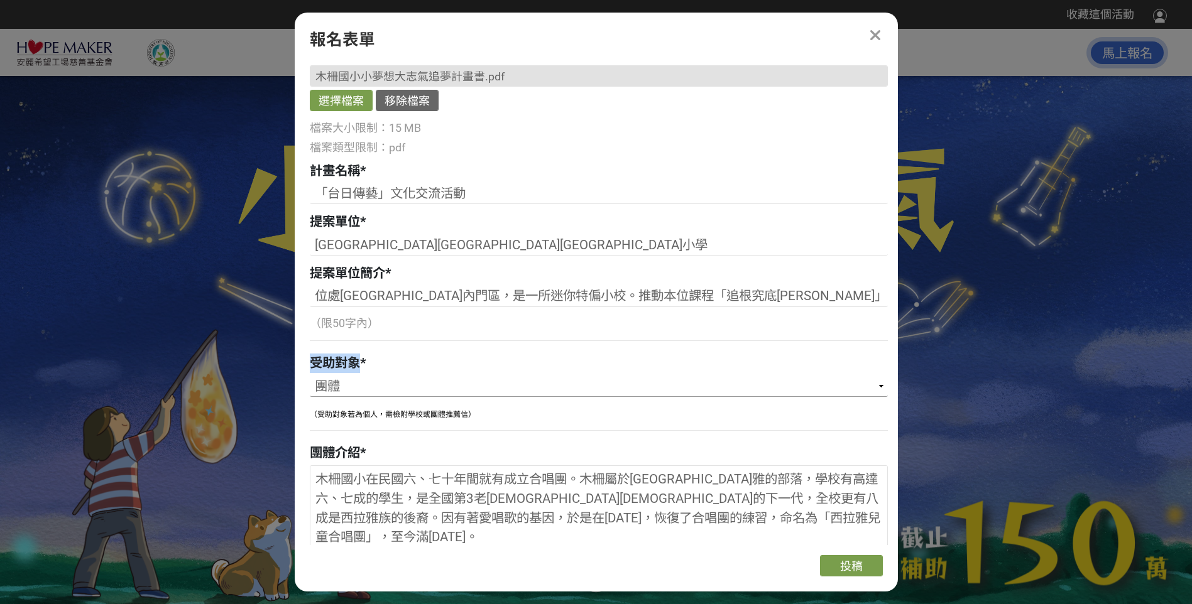
drag, startPoint x: 316, startPoint y: 386, endPoint x: 343, endPoint y: 379, distance: 27.7
click at [343, 379] on select "請選擇... 個人 團體" at bounding box center [599, 386] width 578 height 21
click at [308, 449] on div "若您擁有獎金獵人帳號，且前有填寫過相關資料，系統將自動帶入。 建議您登入/註冊獎金獵人帳號來完成投稿， 按此登入 。 聯絡人（一）姓名 * [PERSON_N…" at bounding box center [596, 304] width 603 height 484
drag, startPoint x: 310, startPoint y: 451, endPoint x: 366, endPoint y: 449, distance: 55.3
click at [366, 449] on div "團體介紹 *" at bounding box center [599, 453] width 578 height 19
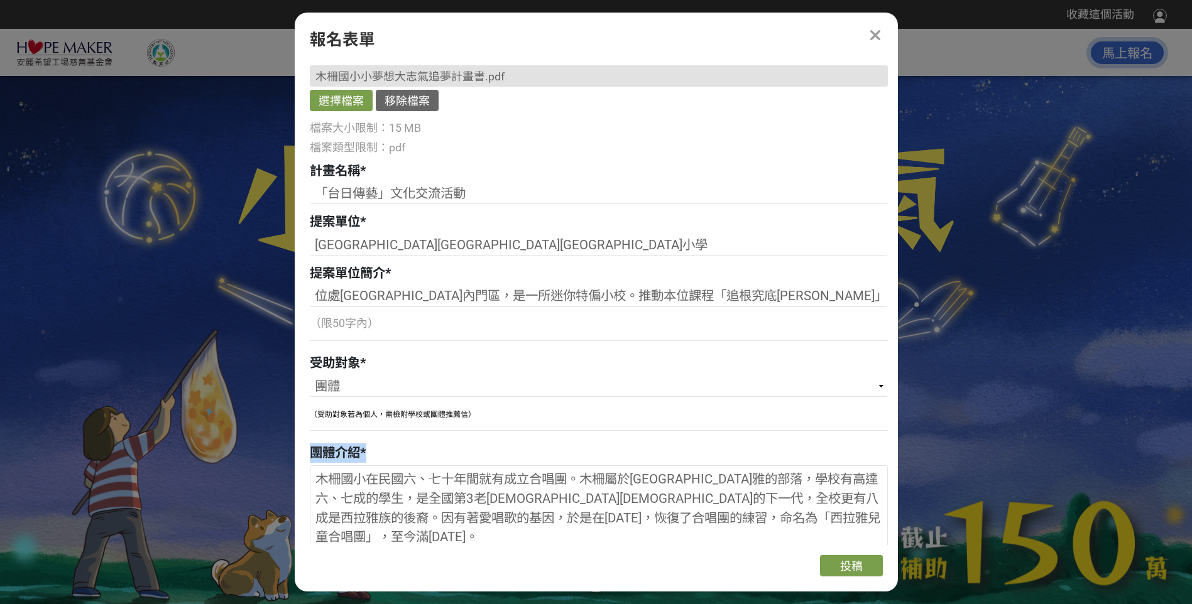
drag, startPoint x: 366, startPoint y: 449, endPoint x: 350, endPoint y: 453, distance: 16.2
click at [352, 453] on span "團體介紹" at bounding box center [335, 452] width 50 height 15
drag, startPoint x: 310, startPoint y: 455, endPoint x: 358, endPoint y: 454, distance: 48.4
click at [358, 454] on span "團體介紹" at bounding box center [335, 452] width 50 height 15
copy span "團體介紹"
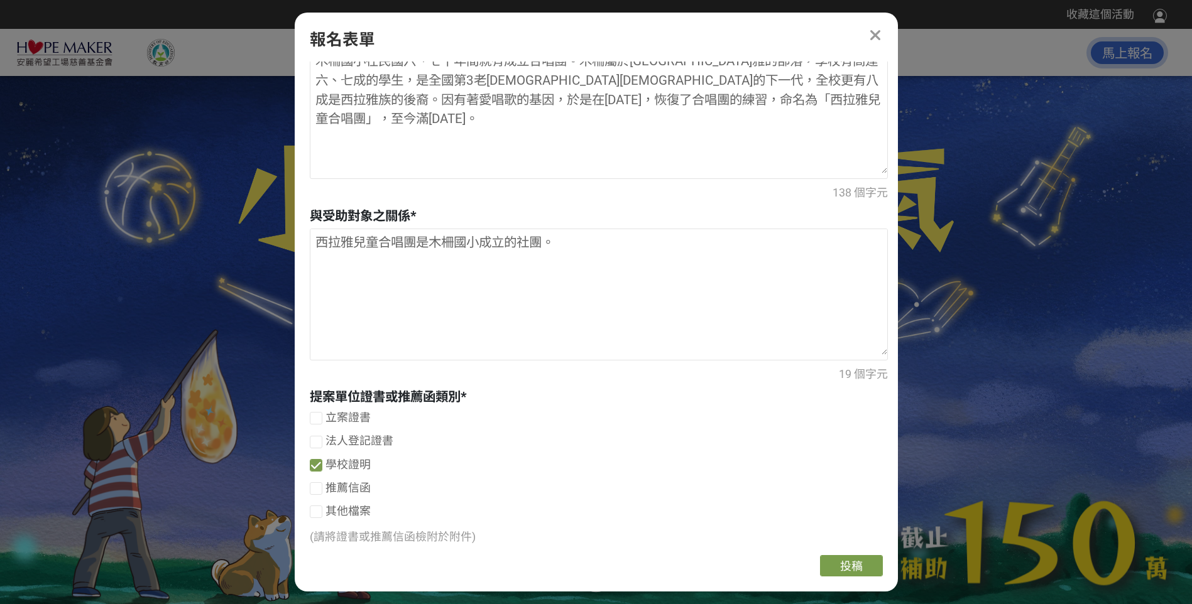
scroll to position [628, 0]
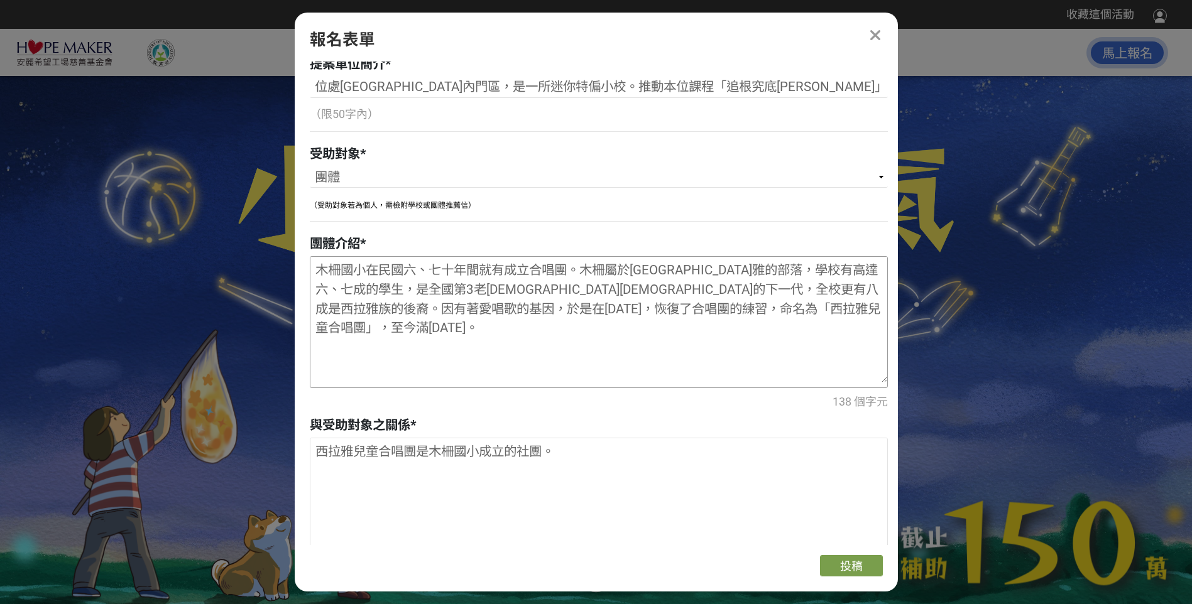
drag, startPoint x: 319, startPoint y: 273, endPoint x: 379, endPoint y: 337, distance: 87.6
click at [379, 337] on textarea "木柵國小在民國六、七十年間就有成立合唱團。木柵屬於[GEOGRAPHIC_DATA]雅的部落，學校有高達六、七成的學生，是全國第3老[DEMOGRAPHIC_…" at bounding box center [598, 320] width 577 height 126
drag, startPoint x: 310, startPoint y: 423, endPoint x: 415, endPoint y: 422, distance: 105.6
click at [415, 422] on div "與受助對象之關係 *" at bounding box center [599, 425] width 578 height 19
drag, startPoint x: 415, startPoint y: 422, endPoint x: 401, endPoint y: 421, distance: 14.5
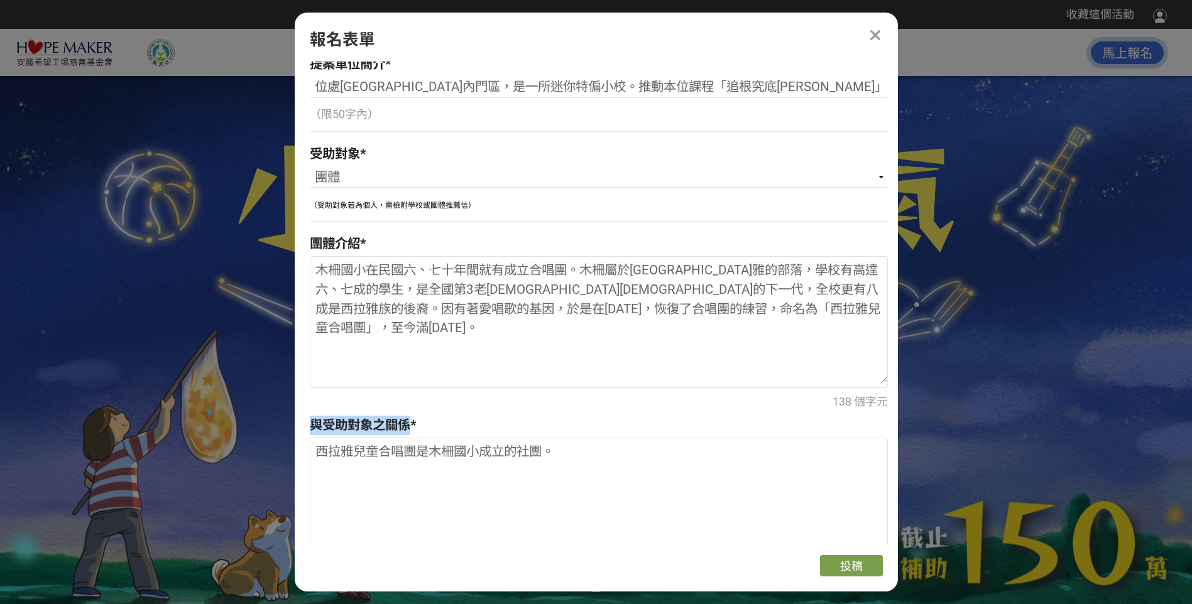
copy span "與受助對象之關係"
drag, startPoint x: 319, startPoint y: 447, endPoint x: 555, endPoint y: 458, distance: 236.5
click at [555, 458] on textarea "西拉雅兒童合唱團是木柵國小成立的社團。" at bounding box center [598, 502] width 577 height 126
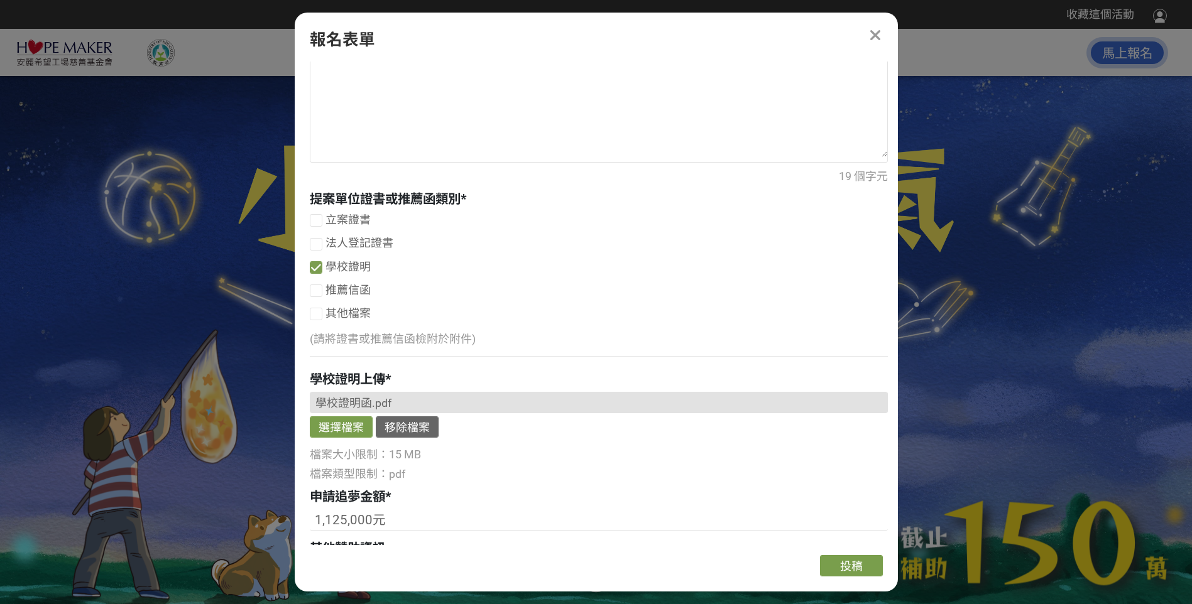
scroll to position [1047, 0]
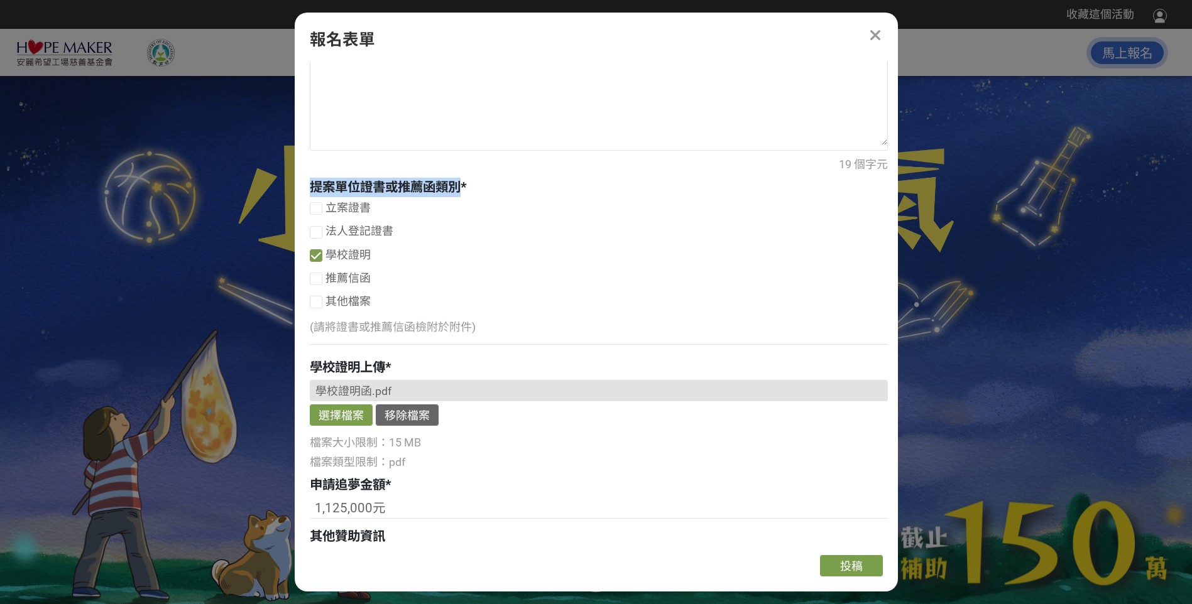
drag, startPoint x: 311, startPoint y: 185, endPoint x: 465, endPoint y: 178, distance: 154.1
click at [465, 178] on div "提案單位證書或推薦函類別 *" at bounding box center [599, 187] width 578 height 19
drag, startPoint x: 465, startPoint y: 178, endPoint x: 455, endPoint y: 180, distance: 10.2
copy span "提案單位證書或推薦函類別"
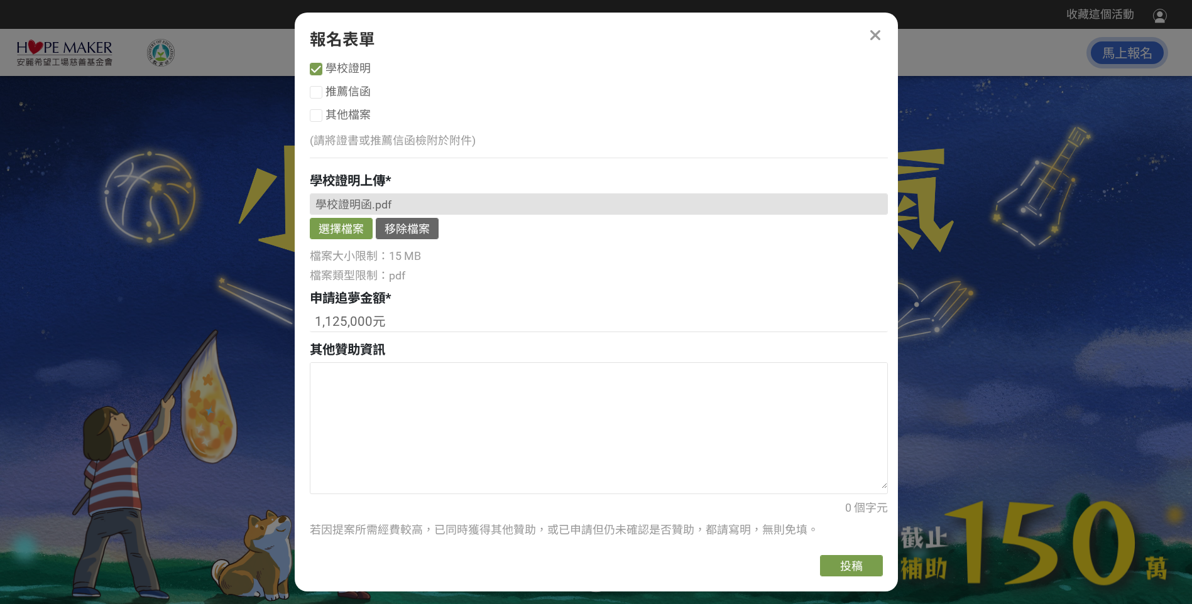
scroll to position [1257, 0]
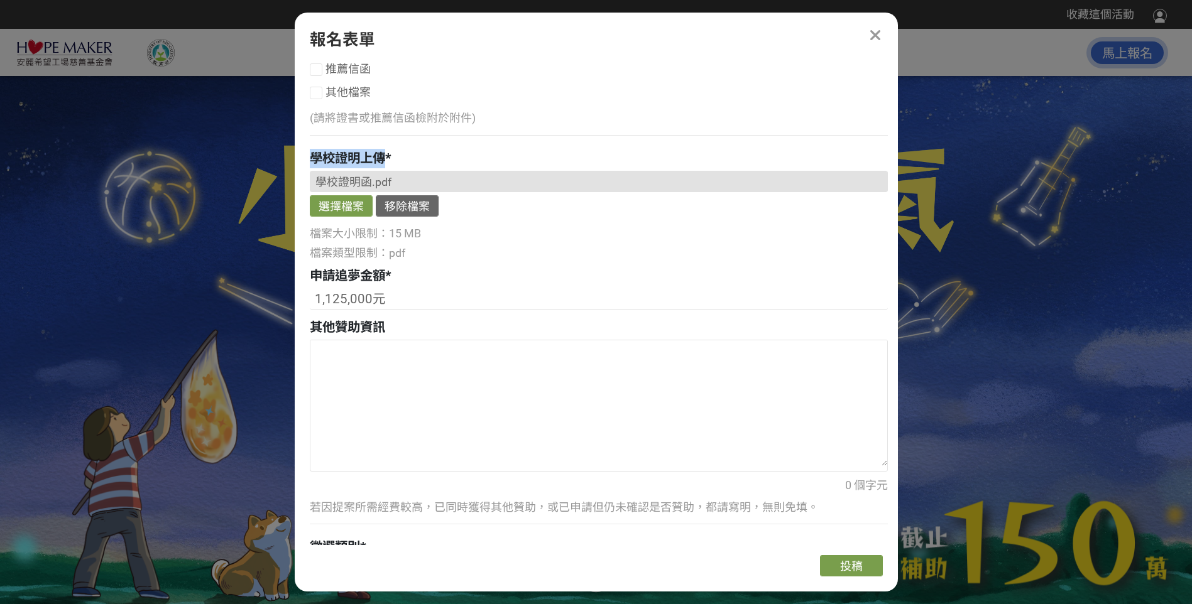
drag, startPoint x: 310, startPoint y: 160, endPoint x: 383, endPoint y: 159, distance: 73.5
click at [383, 159] on span "學校證明上傳" at bounding box center [347, 158] width 75 height 15
drag, startPoint x: 383, startPoint y: 159, endPoint x: 367, endPoint y: 155, distance: 16.9
copy span "學校證明上傳"
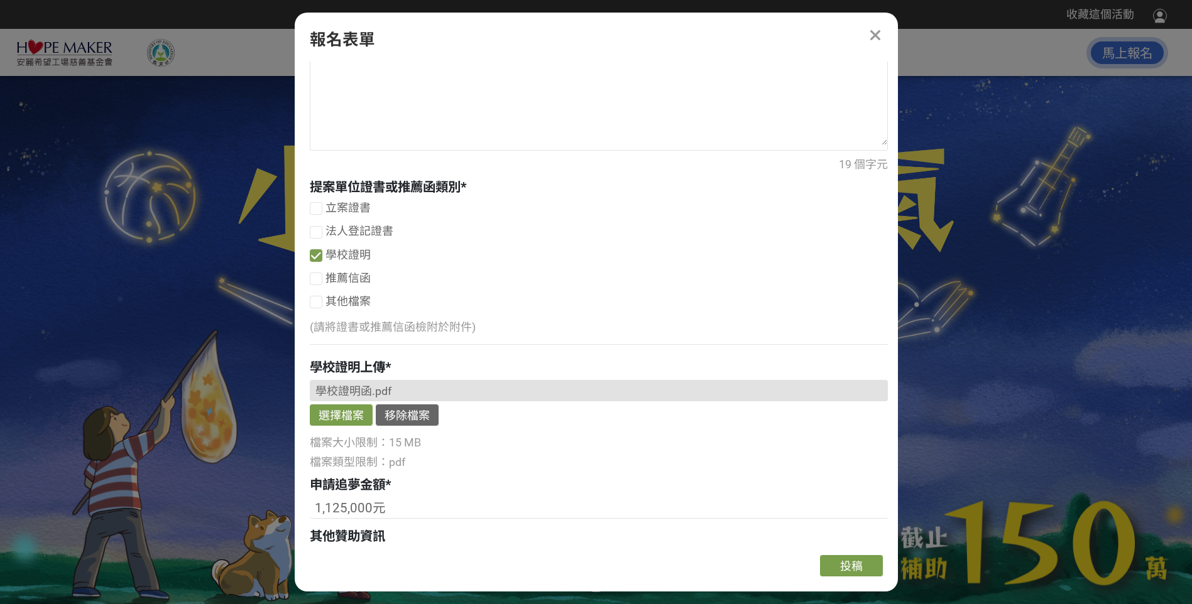
click at [496, 273] on label "推薦信函" at bounding box center [599, 278] width 578 height 17
click at [319, 277] on input "推薦信函" at bounding box center [314, 281] width 8 height 8
checkbox input "false"
click at [317, 280] on icon at bounding box center [316, 279] width 10 height 11
drag, startPoint x: 310, startPoint y: 362, endPoint x: 382, endPoint y: 361, distance: 72.3
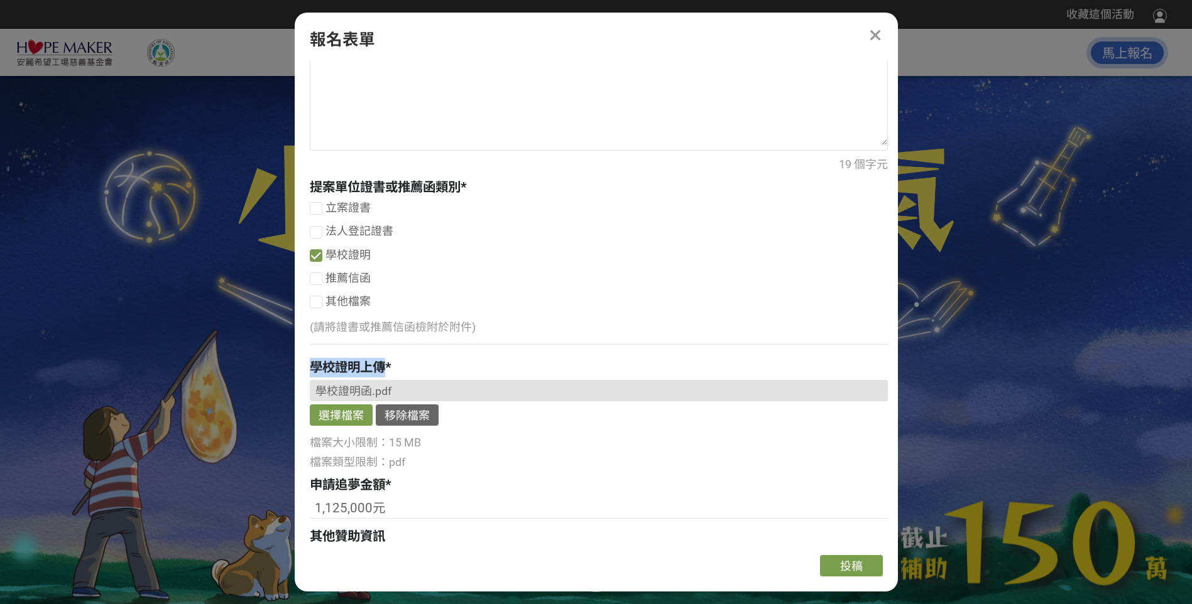
click at [382, 361] on span "學校證明上傳" at bounding box center [347, 367] width 75 height 15
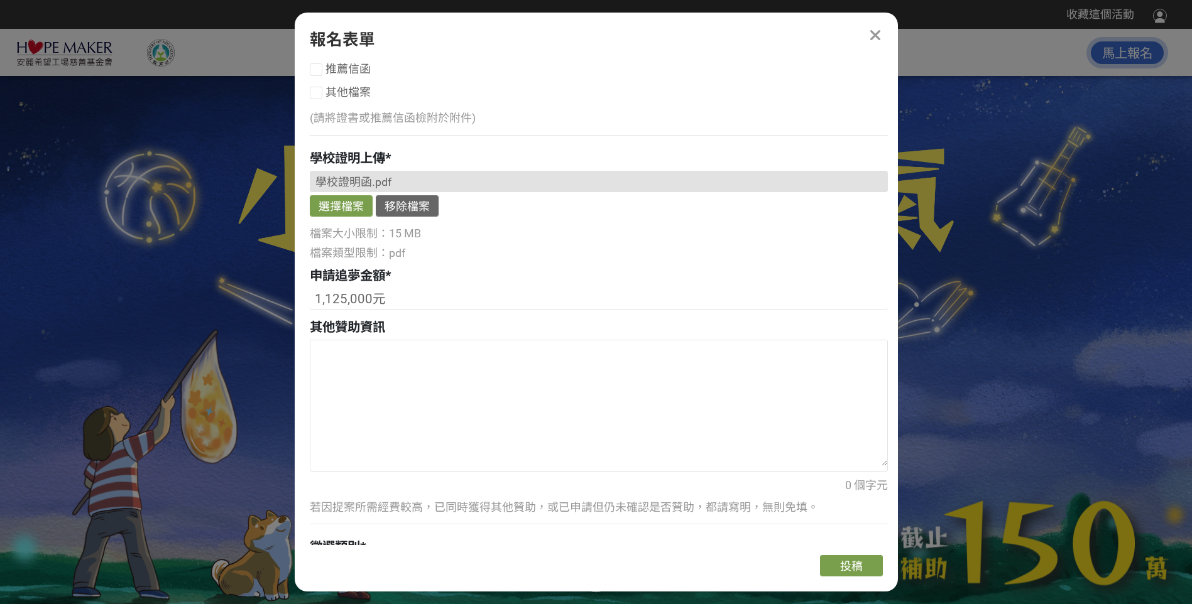
click at [525, 250] on div "檔案類型限制：pdf" at bounding box center [599, 253] width 578 height 17
drag, startPoint x: 308, startPoint y: 275, endPoint x: 386, endPoint y: 283, distance: 78.3
click at [386, 283] on div "若您擁有獎金獵人帳號，且前有填寫過相關資料，系統將自動帶入。 建議您登入/註冊獎金獵人帳號來完成投稿， 按此登入 。 聯絡人（一）姓名 * [PERSON_N…" at bounding box center [596, 304] width 603 height 484
drag, startPoint x: 386, startPoint y: 283, endPoint x: 366, endPoint y: 278, distance: 20.7
drag, startPoint x: 315, startPoint y: 300, endPoint x: 390, endPoint y: 308, distance: 75.8
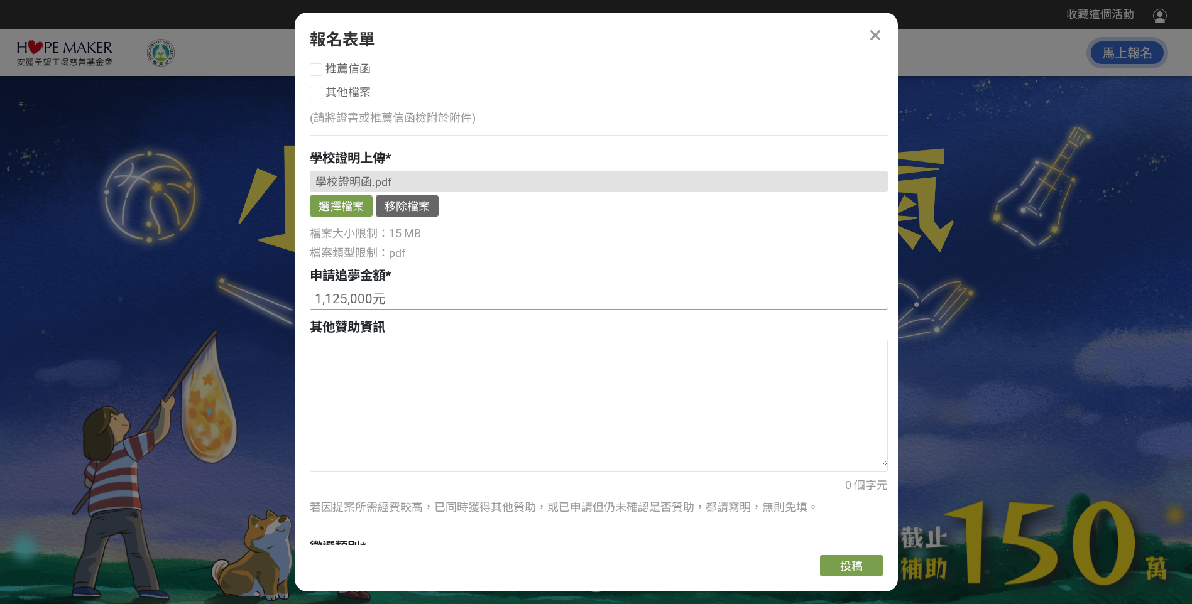
click at [390, 308] on input "1,125,000元" at bounding box center [599, 298] width 578 height 21
drag, startPoint x: 312, startPoint y: 327, endPoint x: 391, endPoint y: 330, distance: 78.6
click at [391, 330] on div "其他贊助資訊" at bounding box center [599, 327] width 578 height 19
drag, startPoint x: 391, startPoint y: 330, endPoint x: 379, endPoint y: 327, distance: 12.5
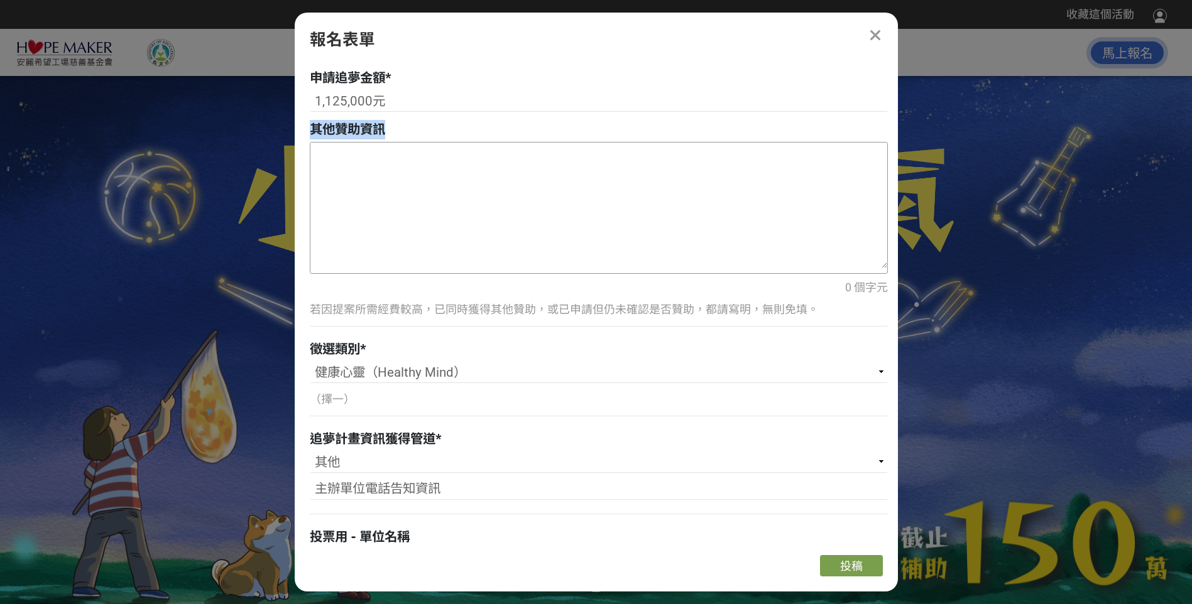
scroll to position [1466, 0]
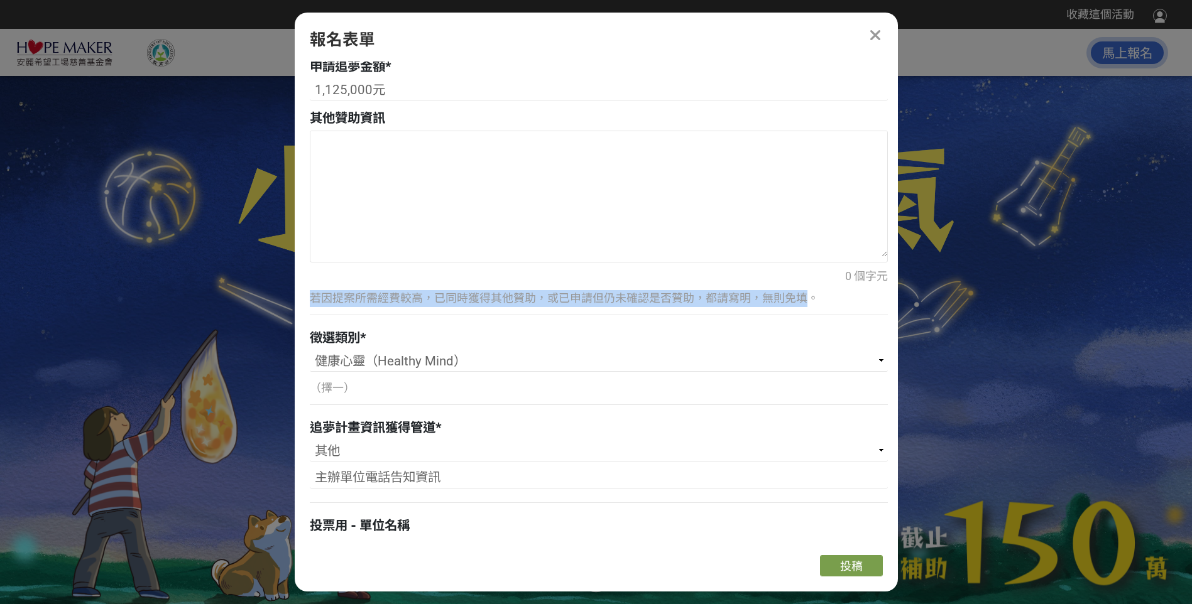
drag, startPoint x: 313, startPoint y: 298, endPoint x: 808, endPoint y: 304, distance: 495.1
click at [808, 304] on p "若因提案所需經費較高，已同時獲得其他贊助，或已申請但仍未確認是否贊助，都請寫明，無則免填。" at bounding box center [599, 298] width 578 height 17
click at [808, 300] on p "若因提案所需經費較高，已同時獲得其他贊助，或已申請但仍未確認是否贊助，都請寫明，無則免填。" at bounding box center [599, 298] width 578 height 17
drag, startPoint x: 821, startPoint y: 298, endPoint x: 305, endPoint y: 294, distance: 515.2
click at [305, 294] on div "若您擁有獎金獵人帳號，且前有填寫過相關資料，系統將自動帶入。 建議您登入/註冊獎金獵人帳號來完成投稿， 按此登入 。 聯絡人（一）姓名 * [PERSON_N…" at bounding box center [596, 304] width 603 height 484
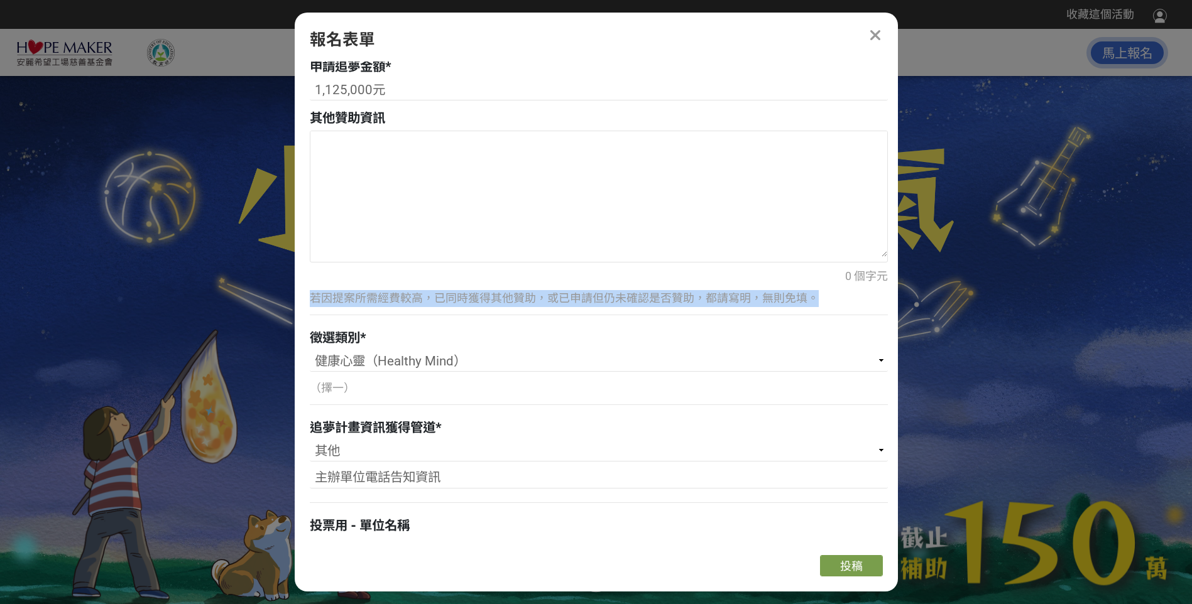
drag, startPoint x: 305, startPoint y: 294, endPoint x: 322, endPoint y: 294, distance: 16.3
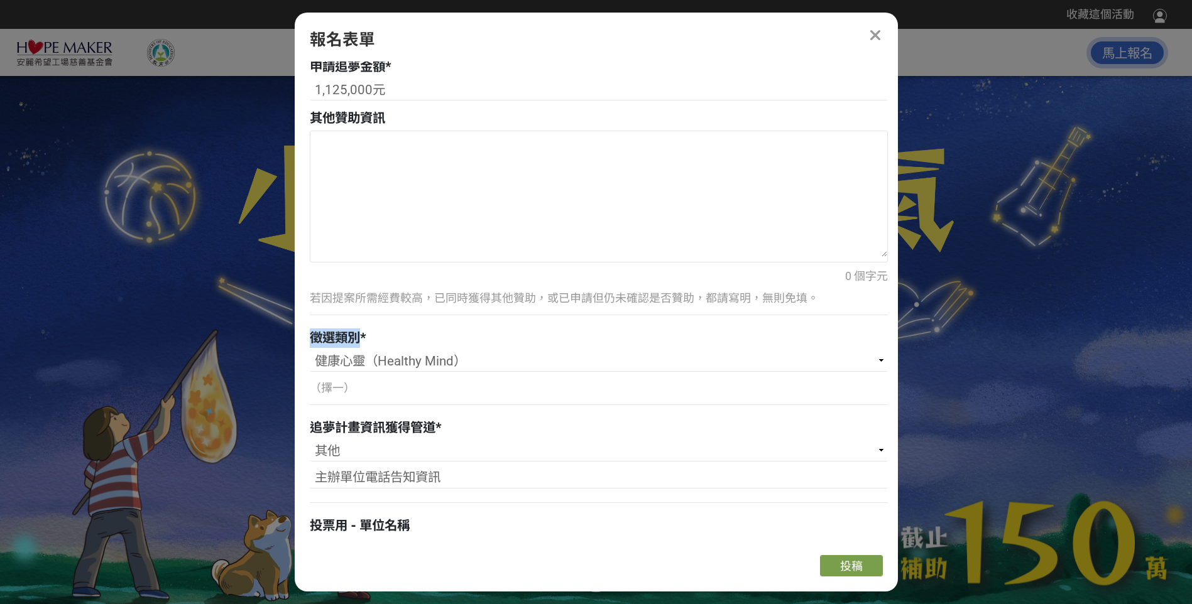
drag, startPoint x: 312, startPoint y: 336, endPoint x: 362, endPoint y: 339, distance: 49.7
click at [362, 339] on div "徵選類別 *" at bounding box center [599, 338] width 578 height 19
drag, startPoint x: 313, startPoint y: 363, endPoint x: 328, endPoint y: 363, distance: 14.5
click at [328, 363] on select "請選擇... 健康身體（Healthy Body） 健康心靈（Healthy Mind） 健康社區（Healthy Community）" at bounding box center [599, 361] width 578 height 21
click at [310, 351] on select "請選擇... 健康身體（Healthy Body） 健康心靈（Healthy Mind） 健康社區（Healthy Community）" at bounding box center [599, 361] width 578 height 21
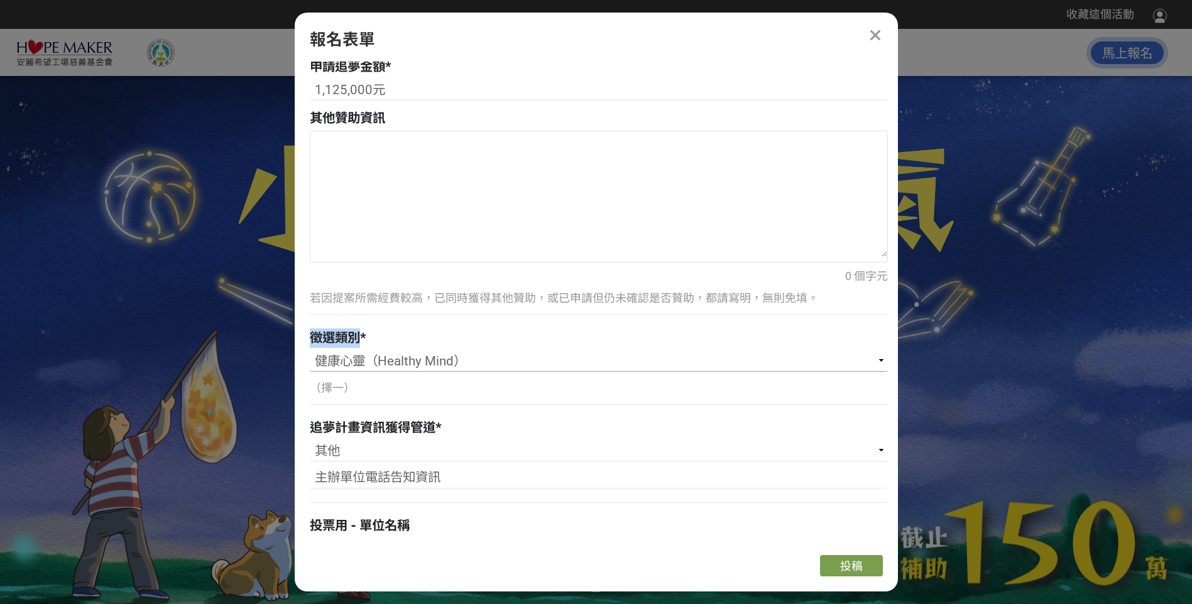
click at [409, 359] on select "請選擇... 健康身體（Healthy Body） 健康心靈（Healthy Mind） 健康社區（Healthy Community）" at bounding box center [599, 361] width 578 height 21
click at [473, 356] on select "請選擇... 健康身體（Healthy Body） 健康心靈（Healthy Mind） 健康社區（Healthy Community）" at bounding box center [599, 361] width 578 height 21
drag, startPoint x: 472, startPoint y: 361, endPoint x: 296, endPoint y: 361, distance: 175.9
click at [296, 361] on div "若您擁有獎金獵人帳號，且前有填寫過相關資料，系統將自動帶入。 建議您登入/註冊獎金獵人帳號來完成投稿， 按此登入 。 聯絡人（一）姓名 * [PERSON_N…" at bounding box center [596, 304] width 603 height 484
drag, startPoint x: 312, startPoint y: 428, endPoint x: 438, endPoint y: 427, distance: 126.3
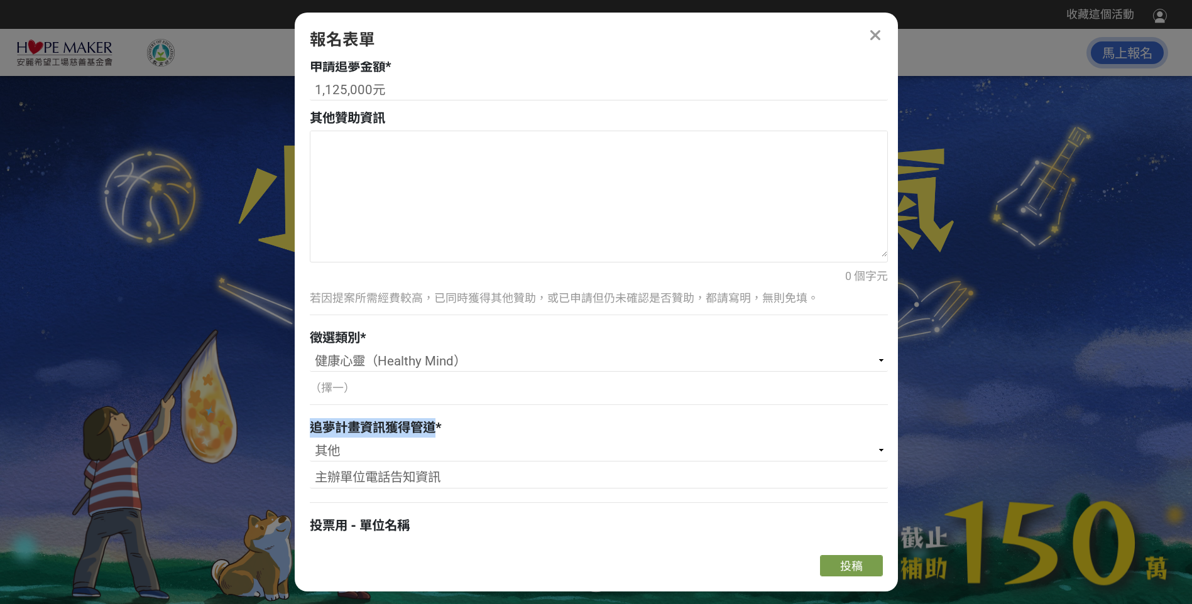
click at [438, 427] on div "追夢計畫資訊獲得管道 *" at bounding box center [599, 427] width 578 height 19
drag, startPoint x: 438, startPoint y: 427, endPoint x: 425, endPoint y: 427, distance: 13.2
drag, startPoint x: 313, startPoint y: 451, endPoint x: 338, endPoint y: 452, distance: 25.1
click at [338, 452] on select "請選擇... [PERSON_NAME]希望工場基金會官網/粉絲團 獎金獵人網站 學校/單位收到來函 [PERSON_NAME]直銷商分享/直銷商 老師/朋友…" at bounding box center [599, 450] width 578 height 21
click at [360, 458] on select "請選擇... [PERSON_NAME]希望工場基金會官網/粉絲團 獎金獵人網站 學校/單位收到來函 [PERSON_NAME]直銷商分享/直銷商 老師/朋友…" at bounding box center [599, 450] width 578 height 21
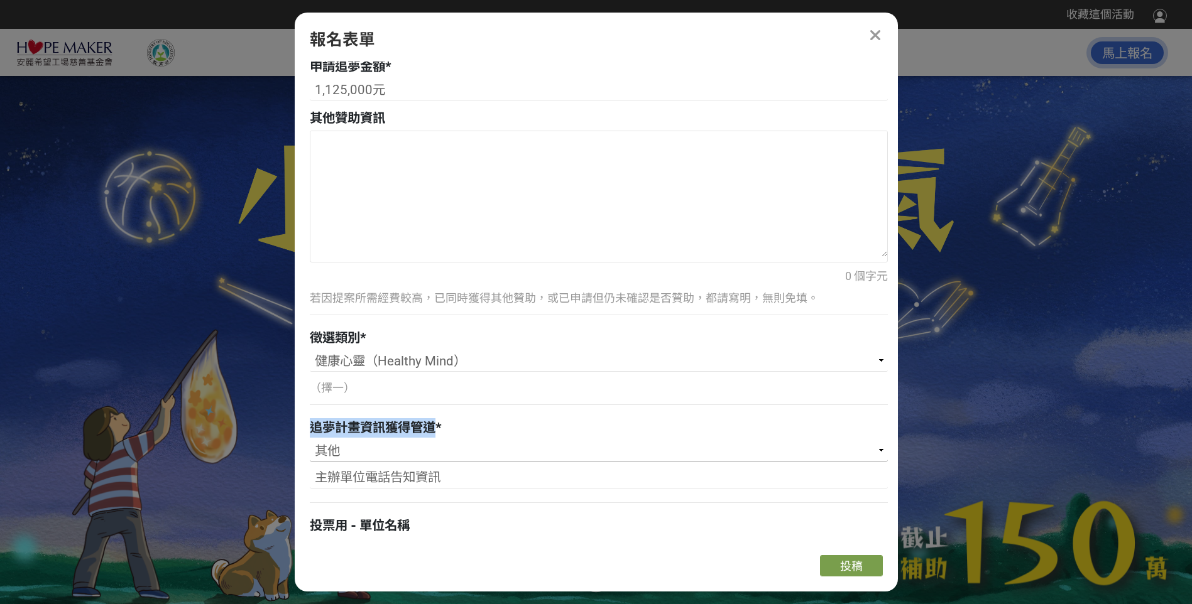
click at [345, 454] on select "請選擇... [PERSON_NAME]希望工場基金會官網/粉絲團 獎金獵人網站 學校/單位收到來函 [PERSON_NAME]直銷商分享/直銷商 老師/朋友…" at bounding box center [599, 450] width 578 height 21
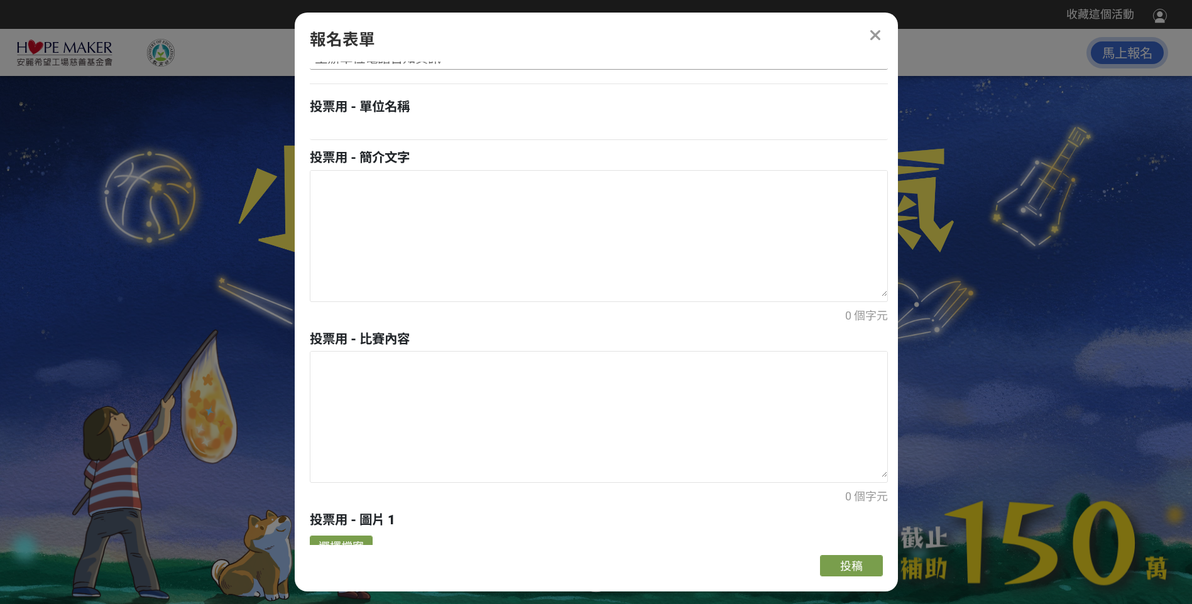
scroll to position [1676, 0]
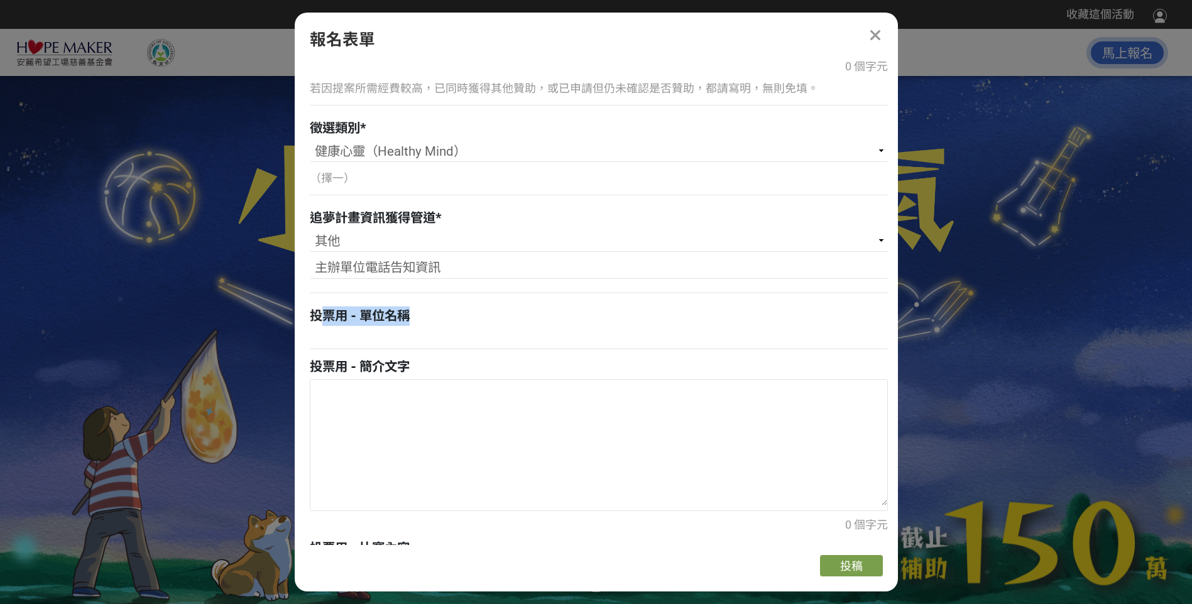
drag, startPoint x: 316, startPoint y: 319, endPoint x: 421, endPoint y: 317, distance: 104.9
click at [421, 317] on div "投票用 - 單位名稱" at bounding box center [599, 316] width 578 height 19
drag, startPoint x: 421, startPoint y: 317, endPoint x: 368, endPoint y: 317, distance: 52.8
click at [369, 318] on span "投票用 - 單位名稱" at bounding box center [360, 315] width 100 height 15
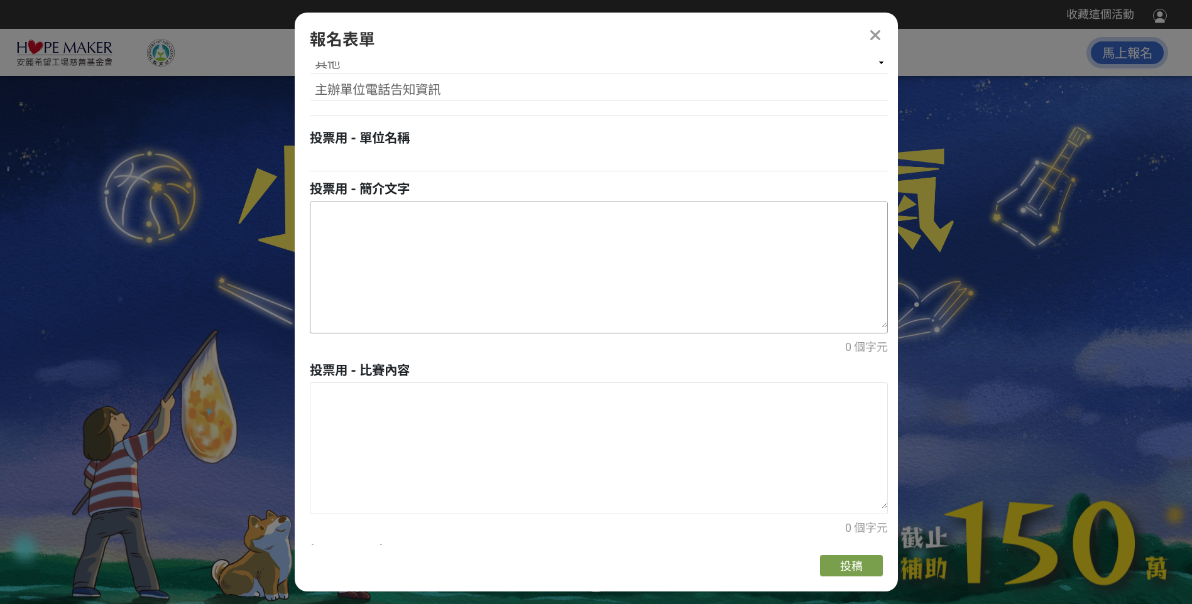
scroll to position [1885, 0]
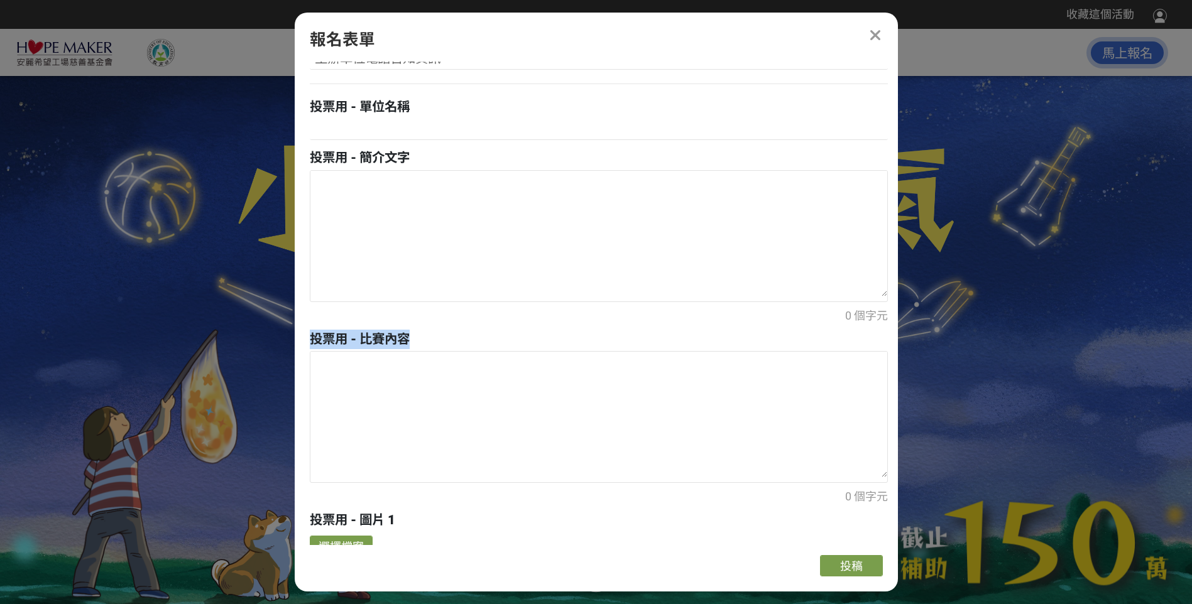
drag, startPoint x: 309, startPoint y: 337, endPoint x: 428, endPoint y: 337, distance: 119.4
click at [428, 337] on div "投票用 - 比賽內容" at bounding box center [599, 339] width 578 height 19
drag, startPoint x: 428, startPoint y: 337, endPoint x: 397, endPoint y: 332, distance: 31.7
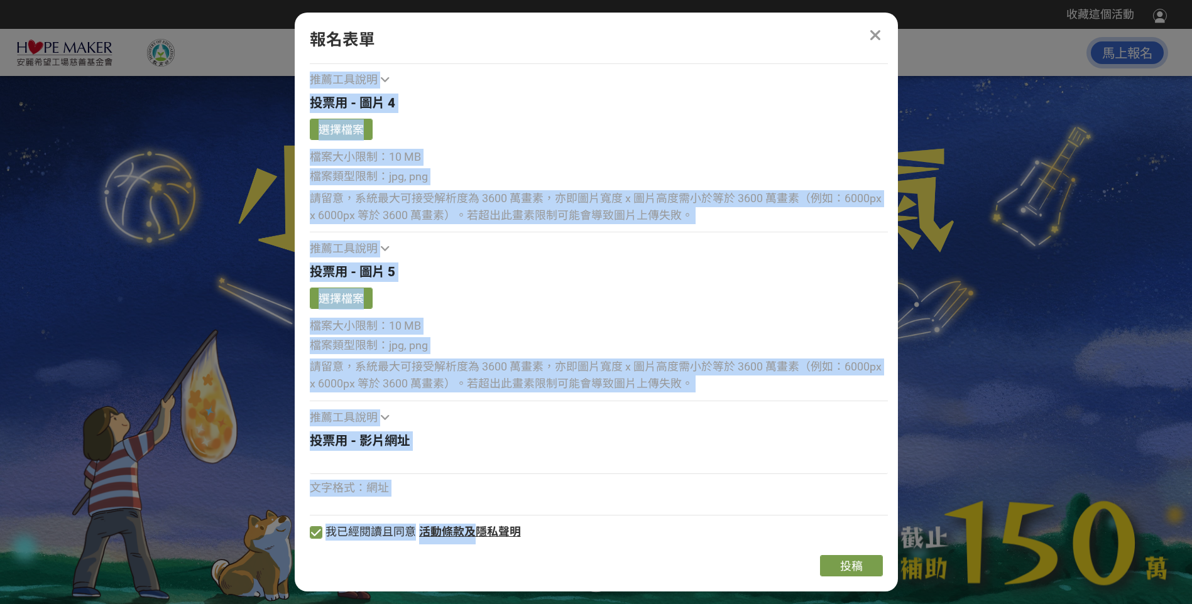
scroll to position [2814, 0]
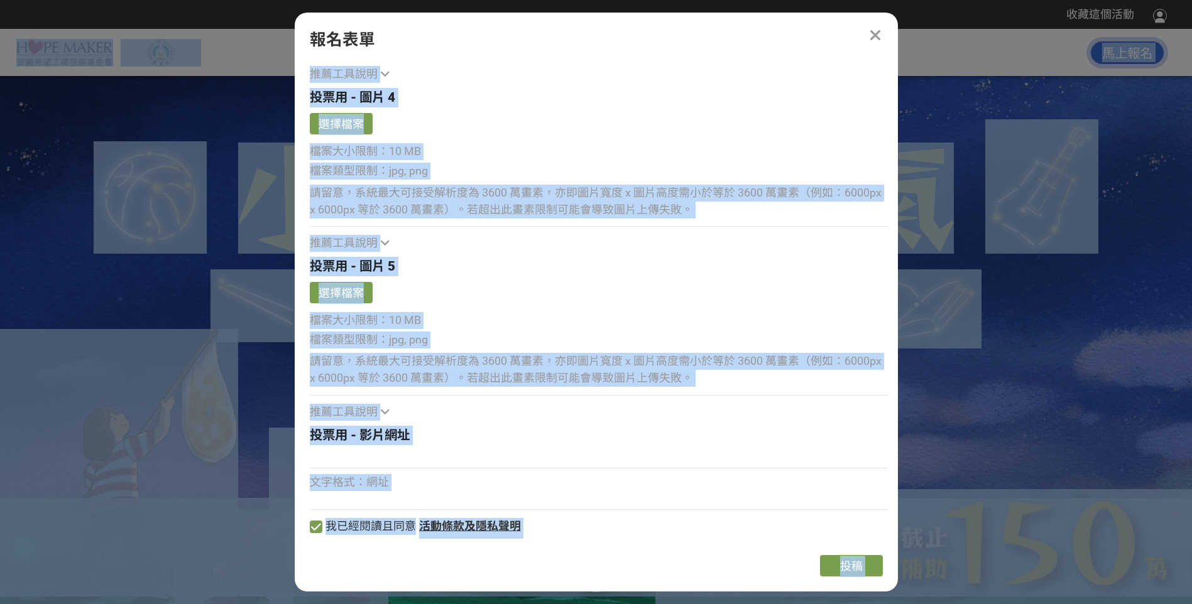
drag, startPoint x: 312, startPoint y: 311, endPoint x: 914, endPoint y: 573, distance: 657.0
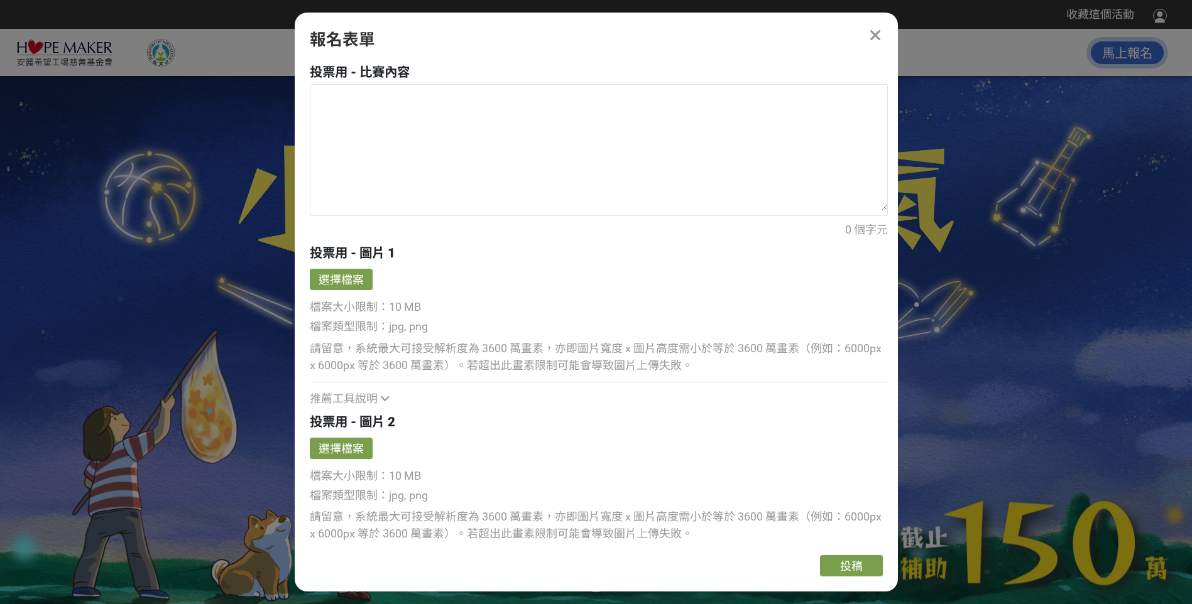
scroll to position [2186, 0]
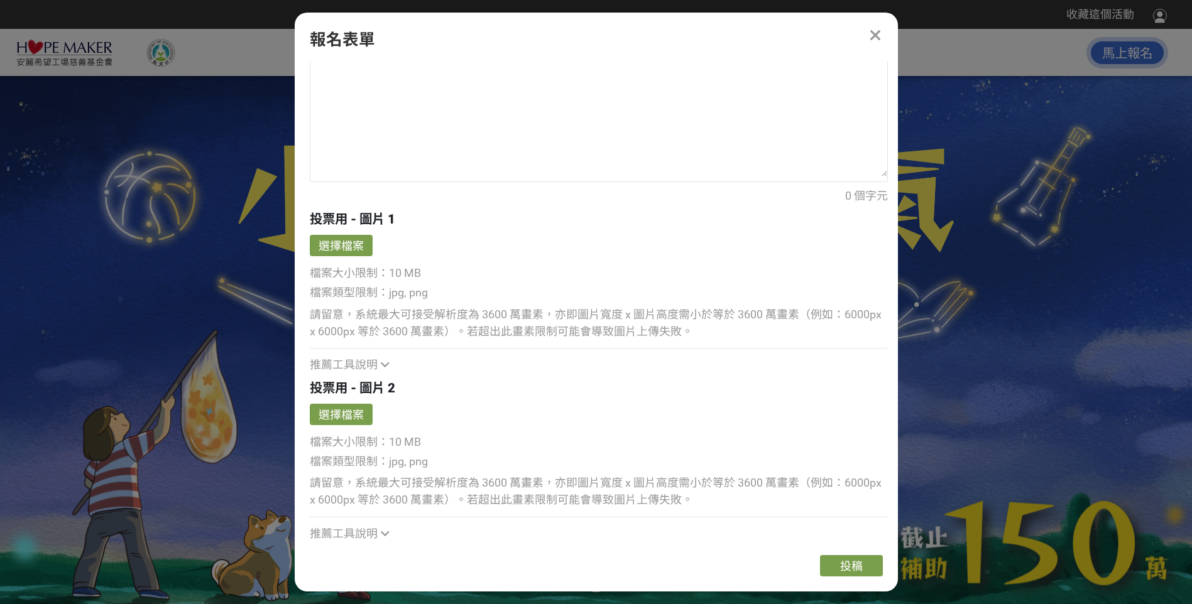
click at [1007, 217] on div at bounding box center [596, 319] width 1192 height 604
